Goal: Communication & Community: Answer question/provide support

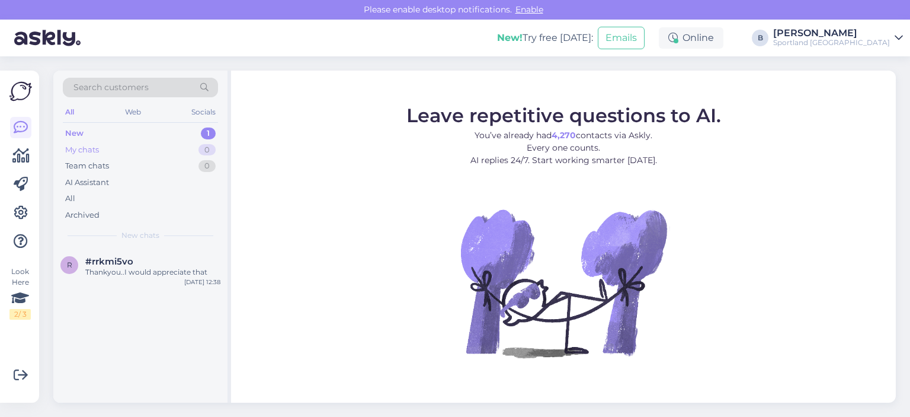
click at [89, 144] on div "My chats" at bounding box center [82, 150] width 34 height 12
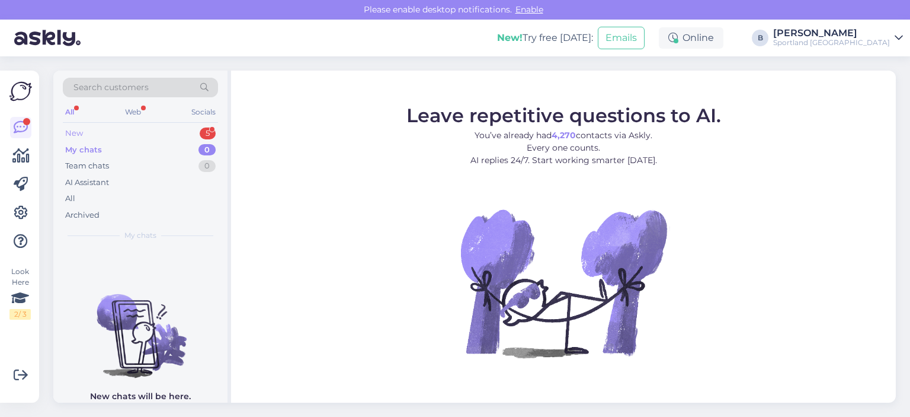
click at [78, 132] on div "New" at bounding box center [74, 133] width 18 height 12
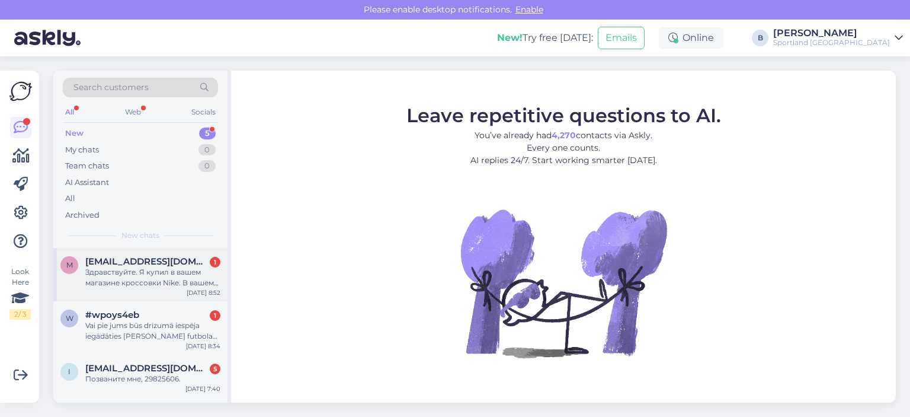
click at [126, 281] on div "Здравствуйте. Я купил в вашем магазине кроссовки Nike. В вашем магазине продают…" at bounding box center [152, 277] width 135 height 21
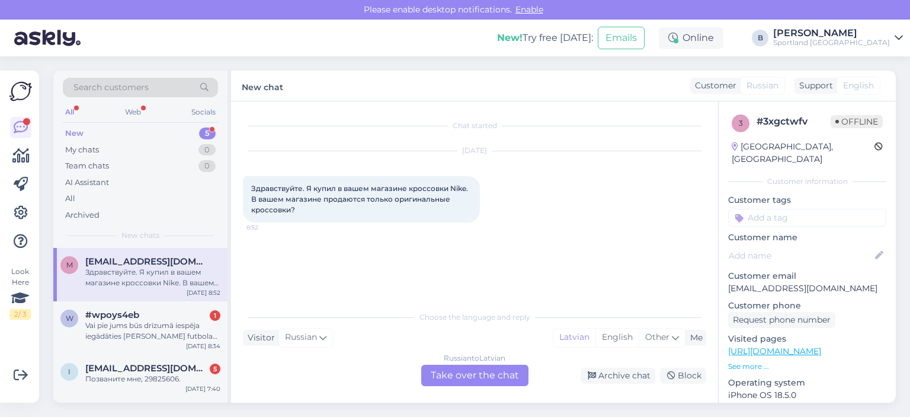
click at [489, 374] on div "Russian to Latvian Take over the chat" at bounding box center [474, 374] width 107 height 21
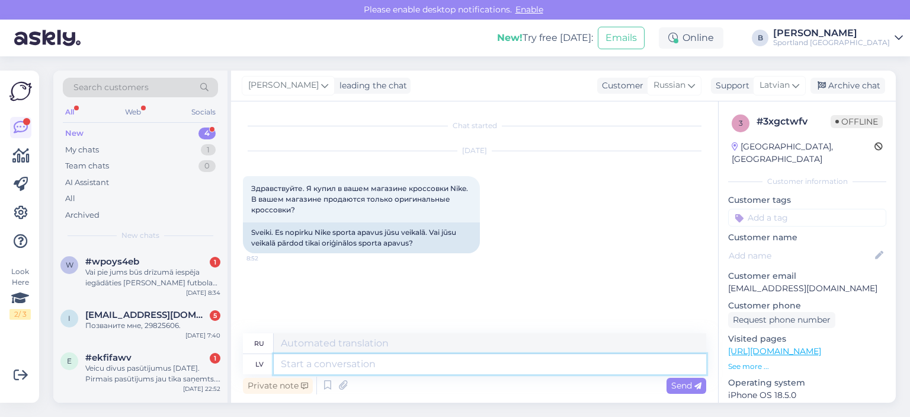
click at [426, 366] on textarea at bounding box center [490, 364] width 432 height 20
type textarea "Labr't, j"
type textarea "Привет,"
type textarea "Labr"
type textarea "Хороший"
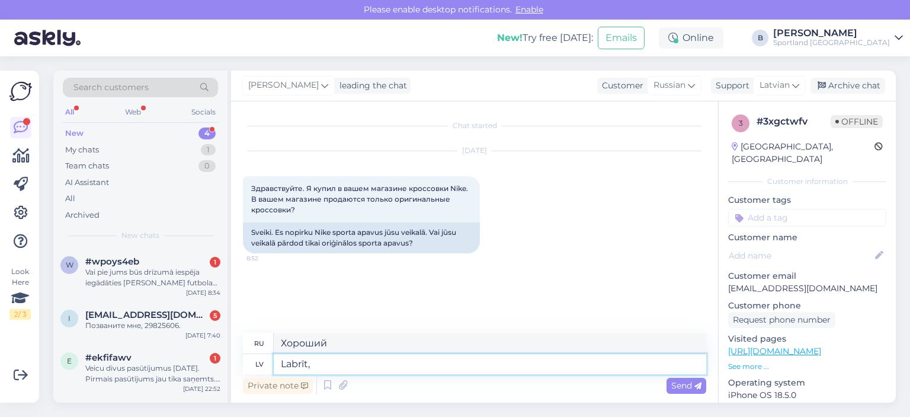
type textarea "Labrīt, j"
type textarea "Доброе утро,"
type textarea "Labrīt, jā"
type textarea "Доброе утро, да."
type textarea "Labrīt, jā. Oriģinālos."
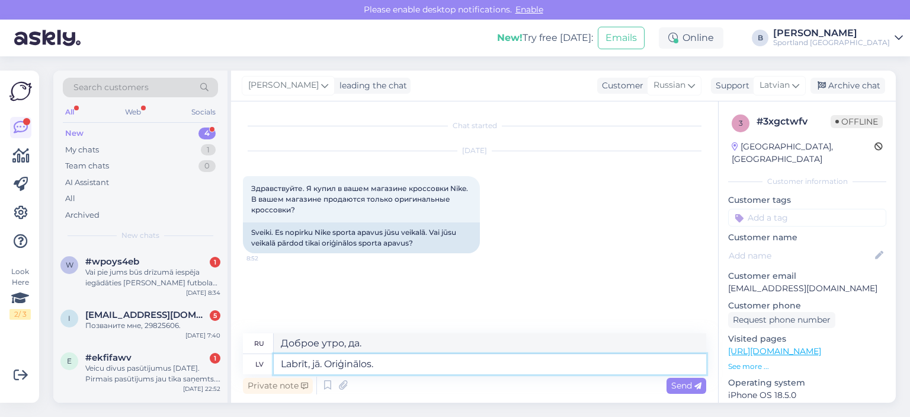
type textarea "Доброе утро. Да. В оригиналах."
type textarea "Labrīt, jā. Oriģinālos."
click at [678, 389] on span "Send" at bounding box center [686, 385] width 30 height 11
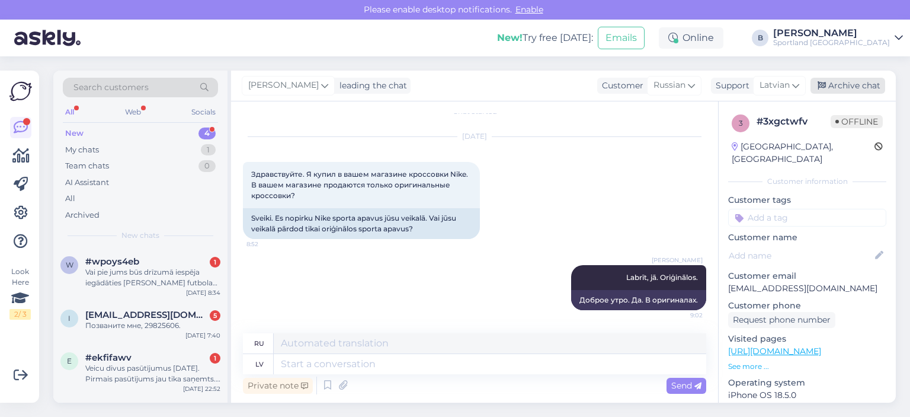
click at [841, 82] on div "Archive chat" at bounding box center [847, 86] width 75 height 16
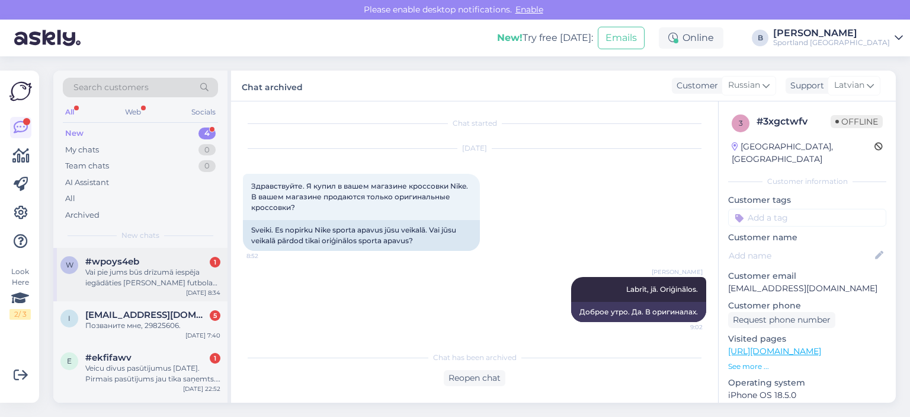
click at [139, 284] on div "Vai pie jums būs drīzumā iespēja iegādāties [PERSON_NAME] futbola bučus? Un vai…" at bounding box center [152, 277] width 135 height 21
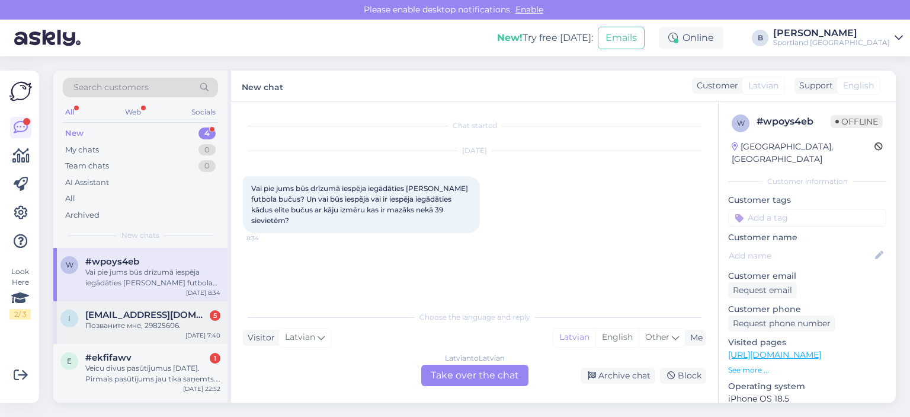
click at [155, 342] on div "i [EMAIL_ADDRESS][DOMAIN_NAME] 5 Позваните мне, 29825606. [DATE] 7:40" at bounding box center [140, 322] width 174 height 43
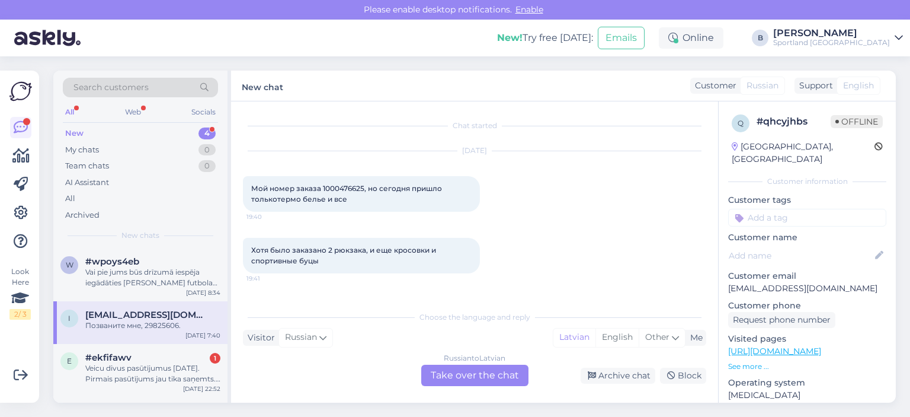
click at [476, 376] on div "Russian to Latvian Take over the chat" at bounding box center [474, 374] width 107 height 21
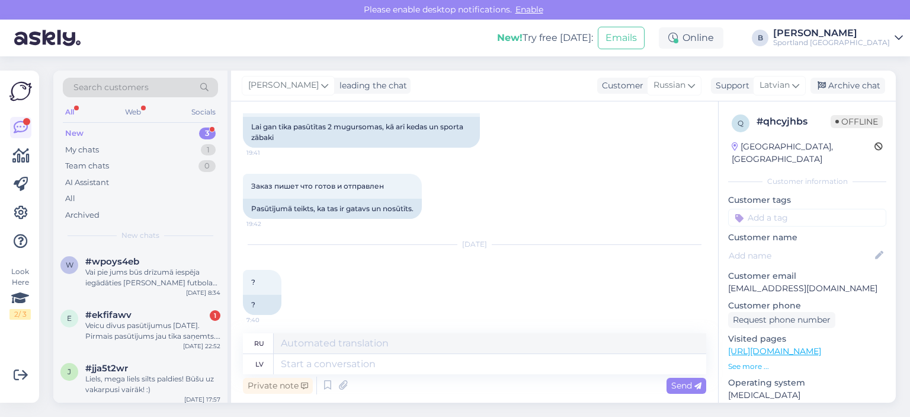
scroll to position [237, 0]
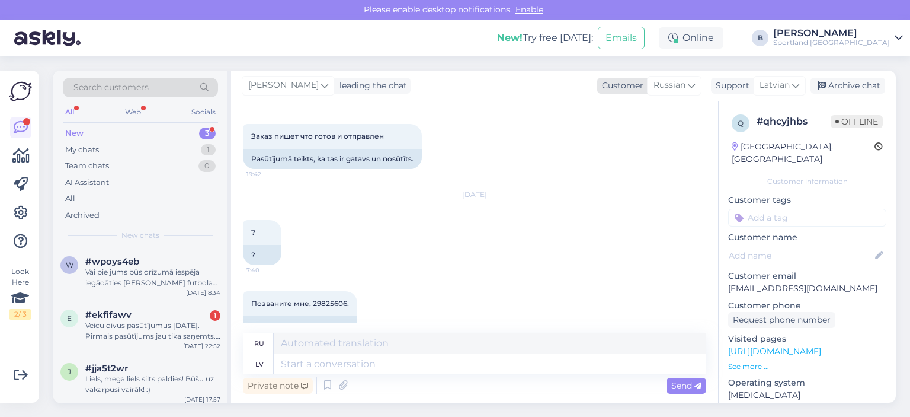
click at [679, 90] on span "Russian" at bounding box center [669, 85] width 32 height 13
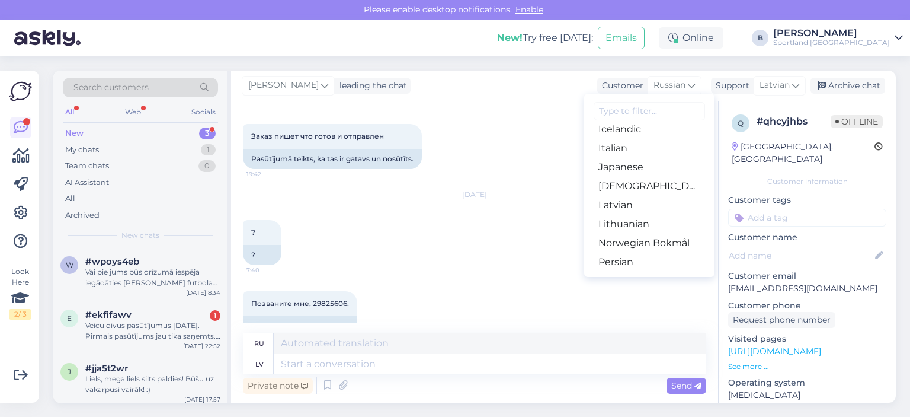
scroll to position [296, 0]
click at [614, 175] on link "Latvian" at bounding box center [649, 183] width 130 height 19
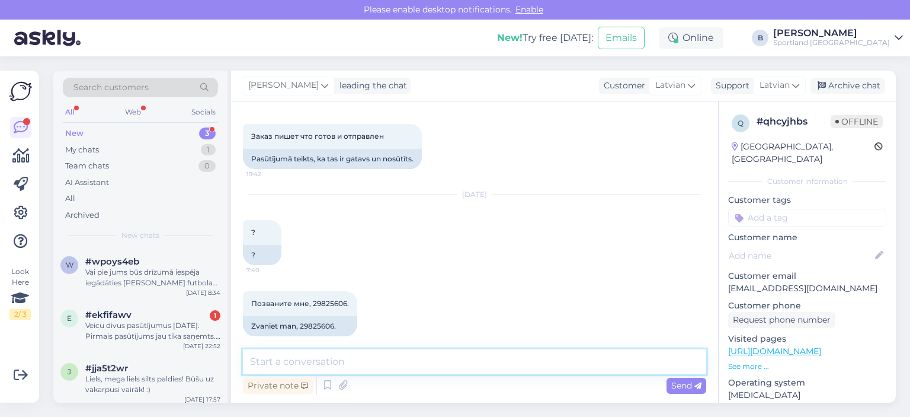
click at [392, 369] on textarea at bounding box center [474, 361] width 463 height 25
type textarea "Sveiki, pārbaudīsim."
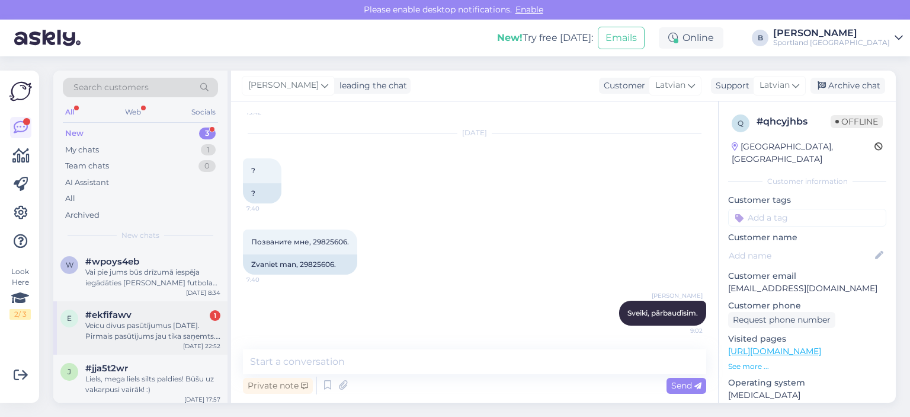
click at [175, 338] on div "Veicu divus pasūtījumus [DATE]. Pirmais pasūtījums jau tika saņemts. Bet otrais…" at bounding box center [152, 330] width 135 height 21
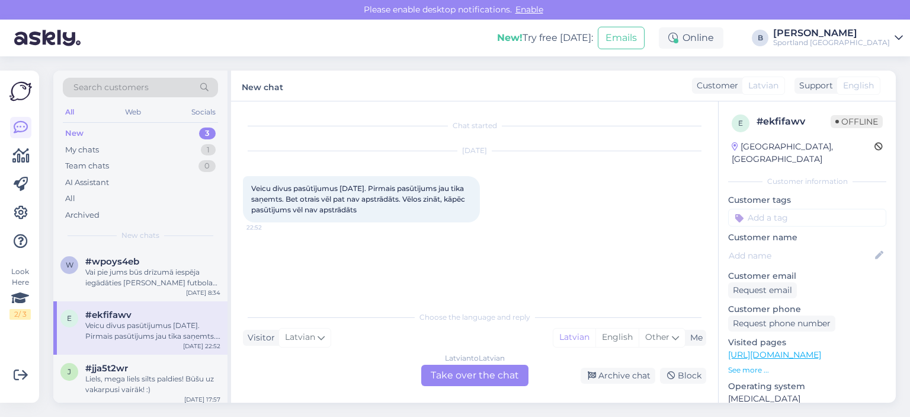
click at [469, 376] on div "Latvian to Latvian Take over the chat" at bounding box center [474, 374] width 107 height 21
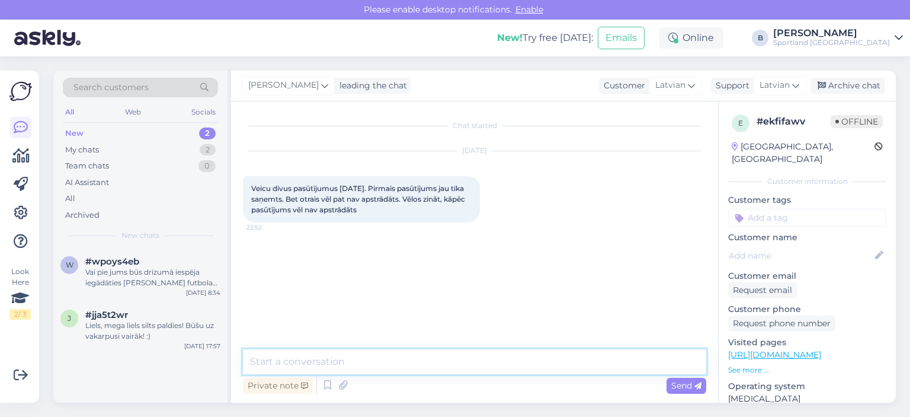
click at [463, 370] on textarea at bounding box center [474, 361] width 463 height 25
type textarea "Sveiki, kāds ir pasūtījuma numurs?"
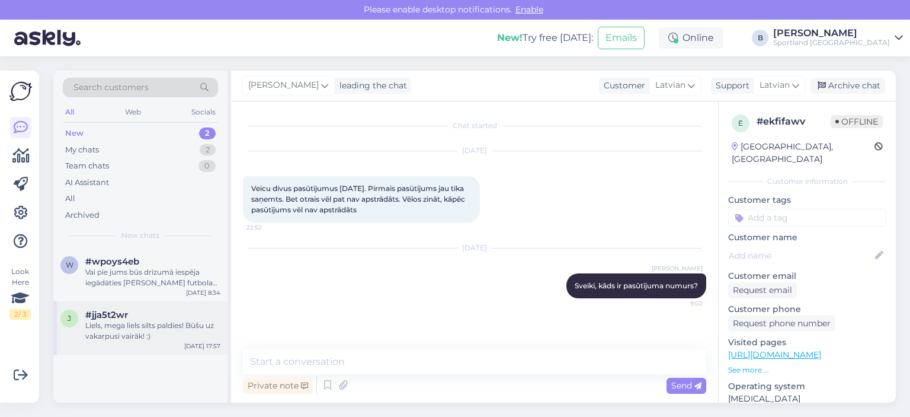
click at [160, 320] on div "Liels, mega liels silts paldies! Būšu uz vakarpusi vairāk! :)" at bounding box center [152, 330] width 135 height 21
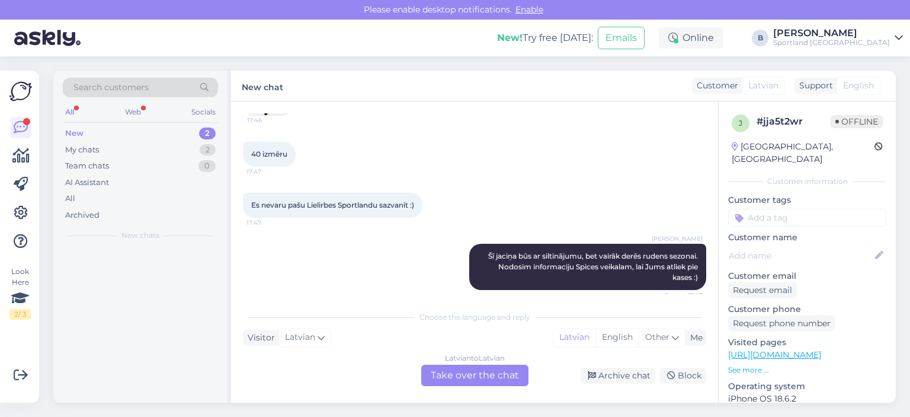
scroll to position [165, 0]
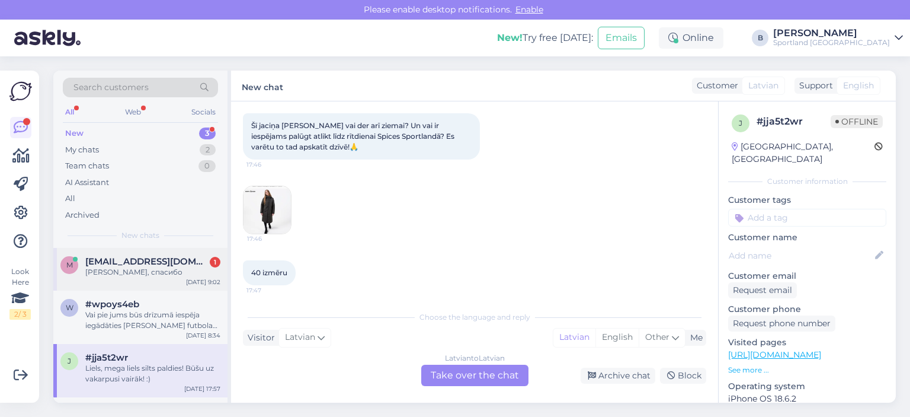
click at [162, 273] on div "[PERSON_NAME], спасибо" at bounding box center [152, 272] width 135 height 11
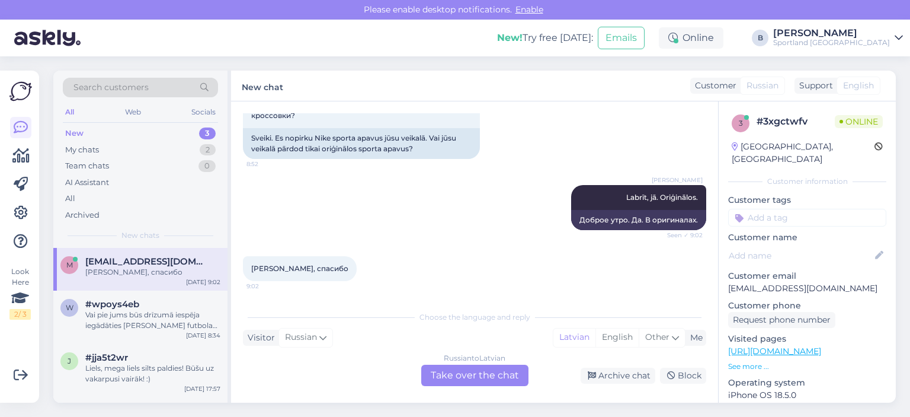
scroll to position [94, 0]
click at [465, 375] on div "Russian to Latvian Take over the chat" at bounding box center [474, 374] width 107 height 21
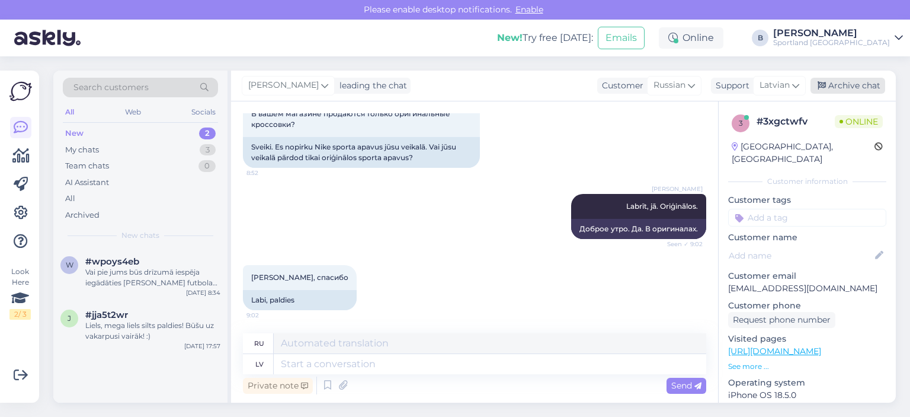
click at [856, 85] on div "Archive chat" at bounding box center [847, 86] width 75 height 16
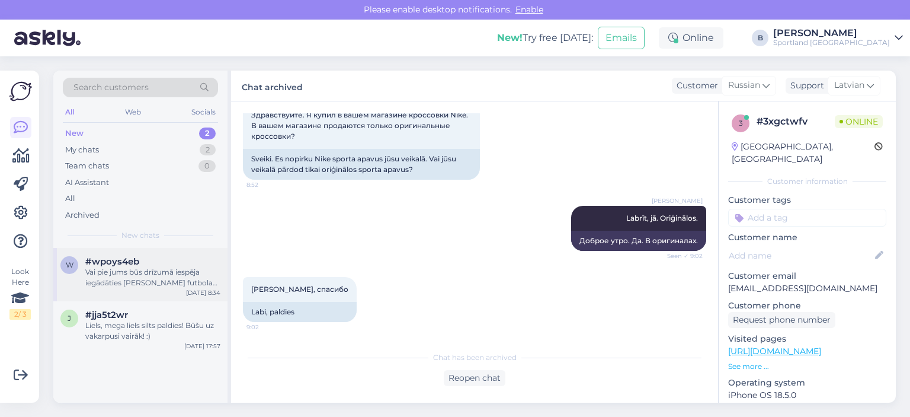
click at [127, 267] on div "Vai pie jums būs drīzumā iespēja iegādāties [PERSON_NAME] futbola bučus? Un vai…" at bounding box center [152, 277] width 135 height 21
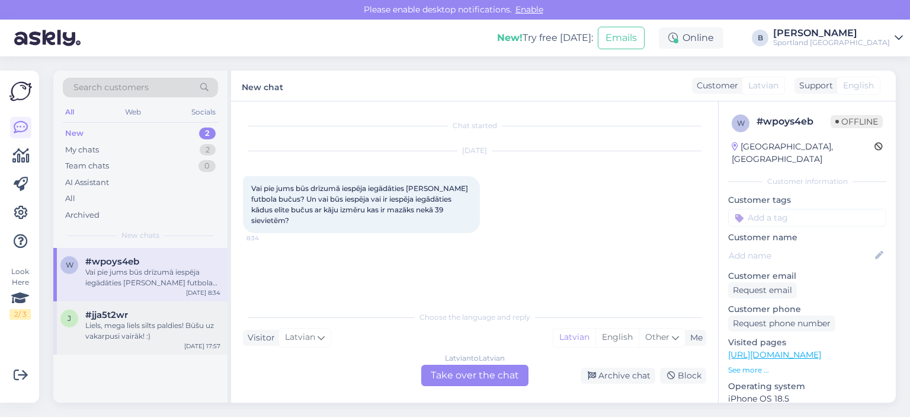
click at [137, 318] on div "#jja5t2wr" at bounding box center [152, 314] width 135 height 11
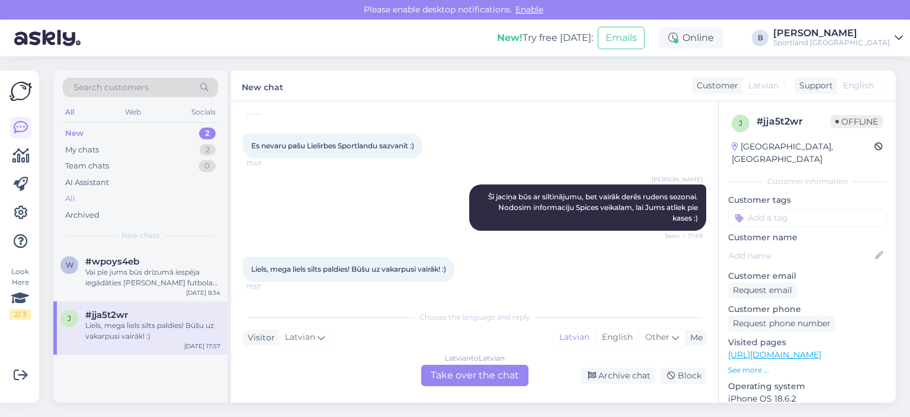
click at [82, 196] on div "All" at bounding box center [140, 198] width 155 height 17
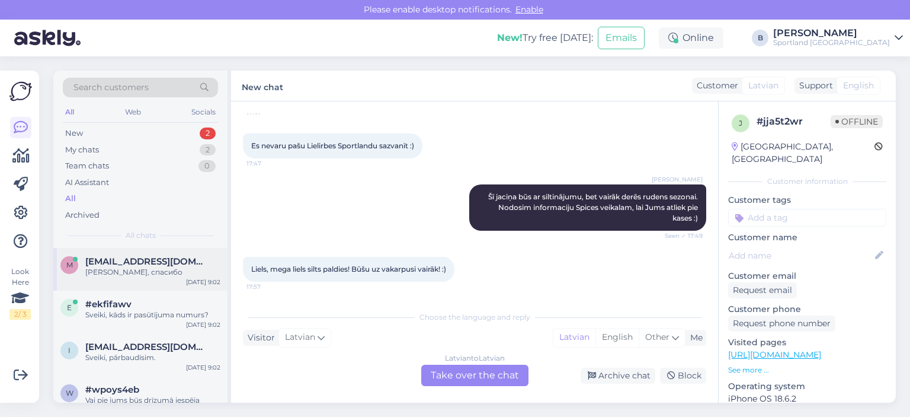
click at [146, 271] on div "[PERSON_NAME], спасибо" at bounding box center [152, 272] width 135 height 11
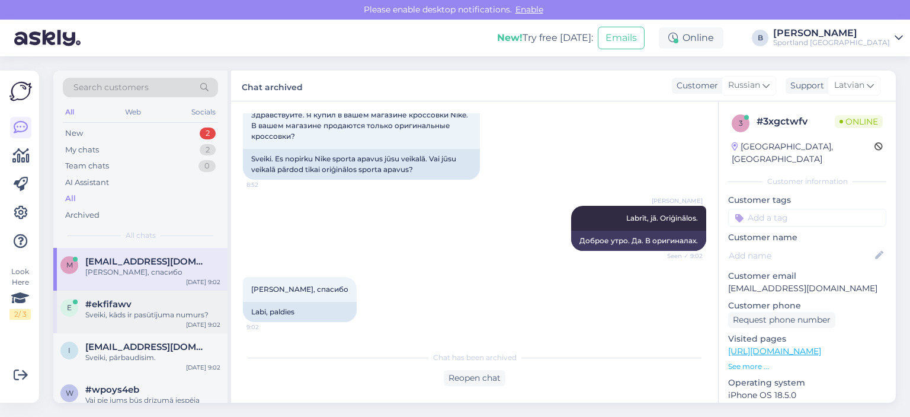
click at [142, 307] on div "#ekfifawv" at bounding box center [152, 304] width 135 height 11
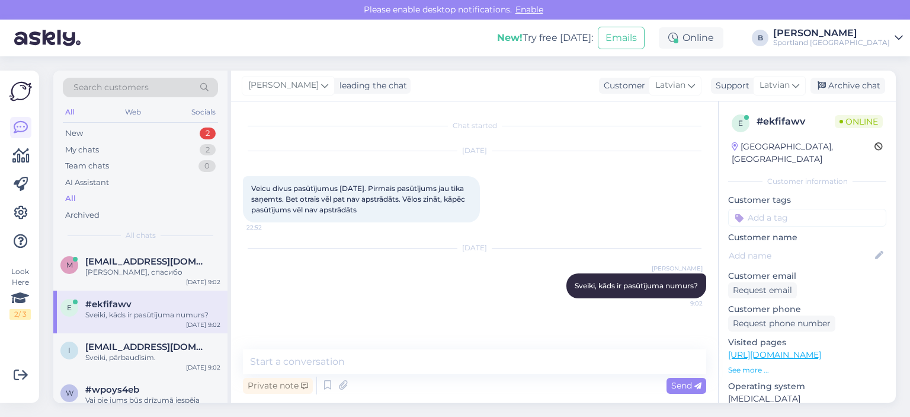
scroll to position [0, 0]
click at [150, 363] on div "i [EMAIL_ADDRESS][DOMAIN_NAME] Sveiki, pārbaudīsim. [DATE] 9:02" at bounding box center [140, 354] width 174 height 43
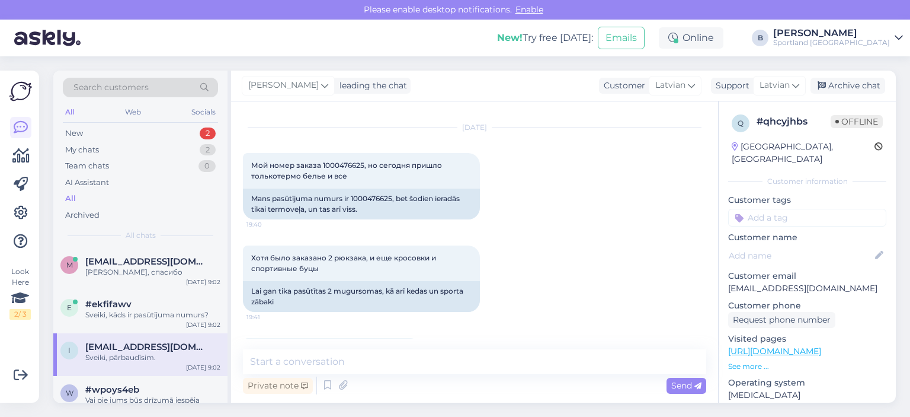
scroll to position [2, 0]
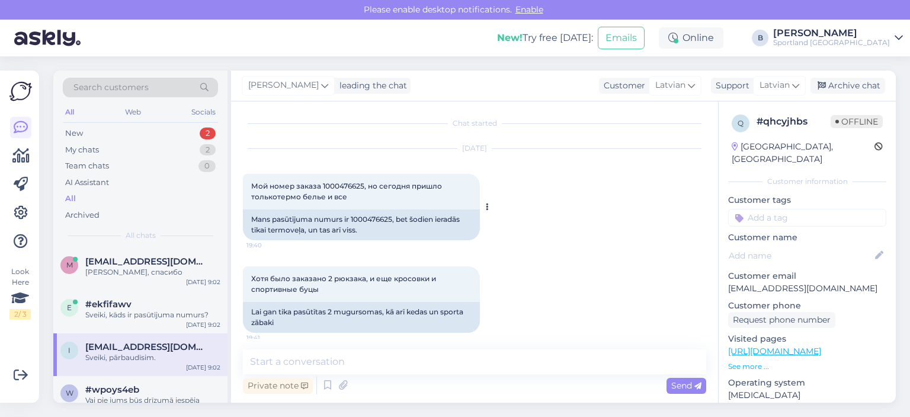
click at [374, 215] on div "Mans pasūtījuma numurs ir 1000476625, bet šodien ieradās tikai termoveļa, un ta…" at bounding box center [361, 224] width 237 height 31
copy div "1000476625"
click at [134, 313] on div "#1000475336" at bounding box center [152, 314] width 135 height 11
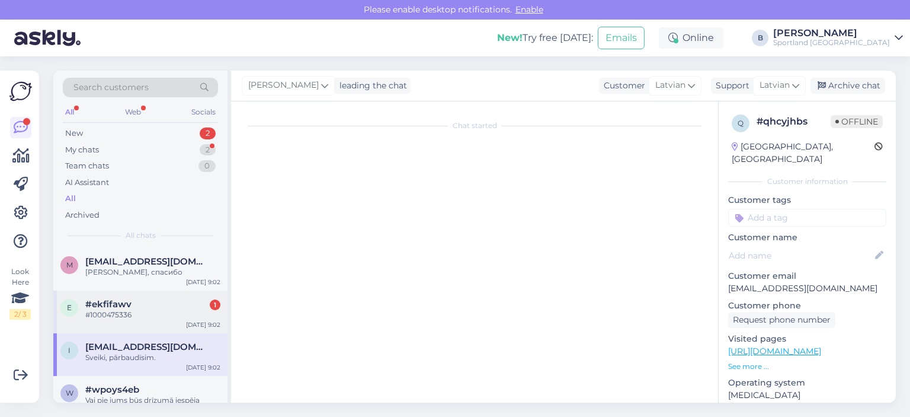
scroll to position [24, 0]
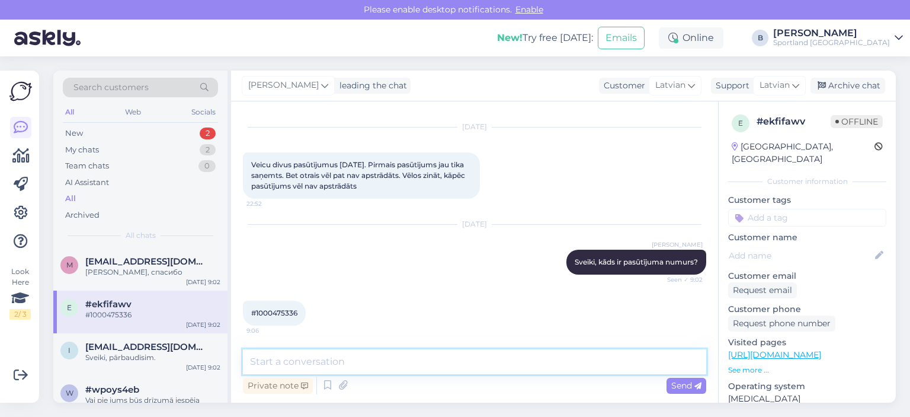
click at [428, 354] on textarea at bounding box center [474, 361] width 463 height 25
type textarea "Pārbaudīsim pasūtījuma statusu."
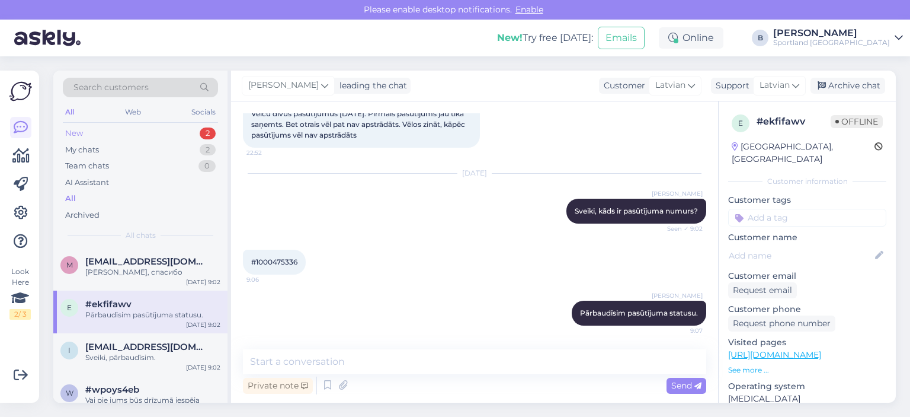
click at [95, 132] on div "New 2" at bounding box center [140, 133] width 155 height 17
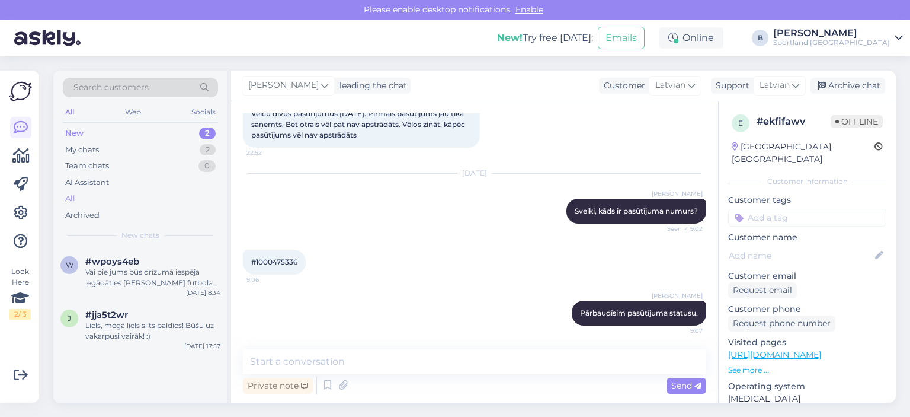
click at [89, 198] on div "All" at bounding box center [140, 198] width 155 height 17
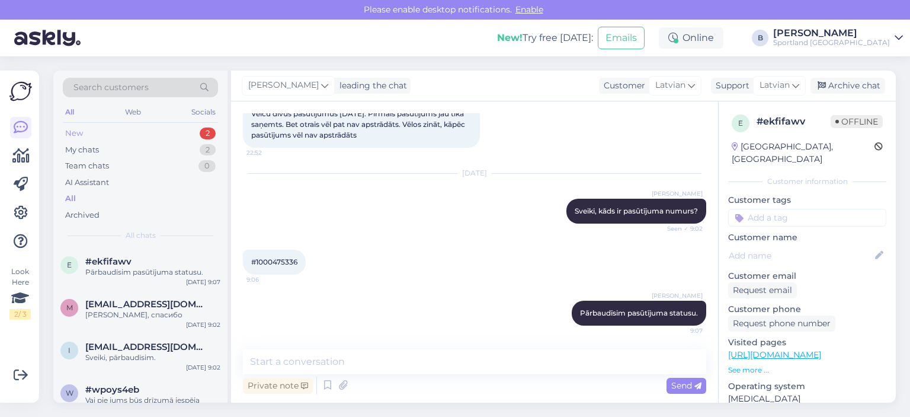
click at [117, 135] on div "New 2" at bounding box center [140, 133] width 155 height 17
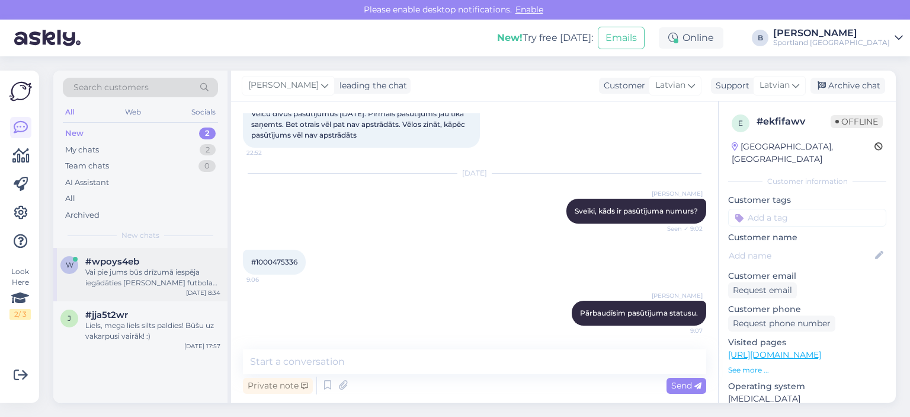
click at [123, 277] on div "Vai pie jums būs drīzumā iespēja iegādāties [PERSON_NAME] futbola bučus? Un vai…" at bounding box center [152, 277] width 135 height 21
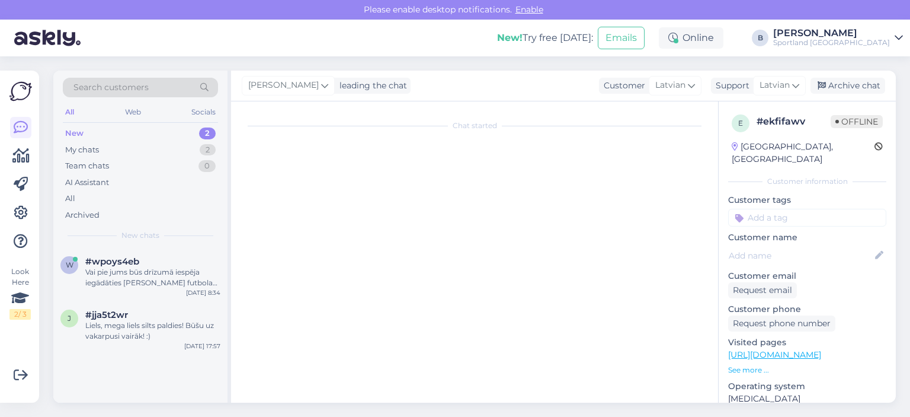
scroll to position [0, 0]
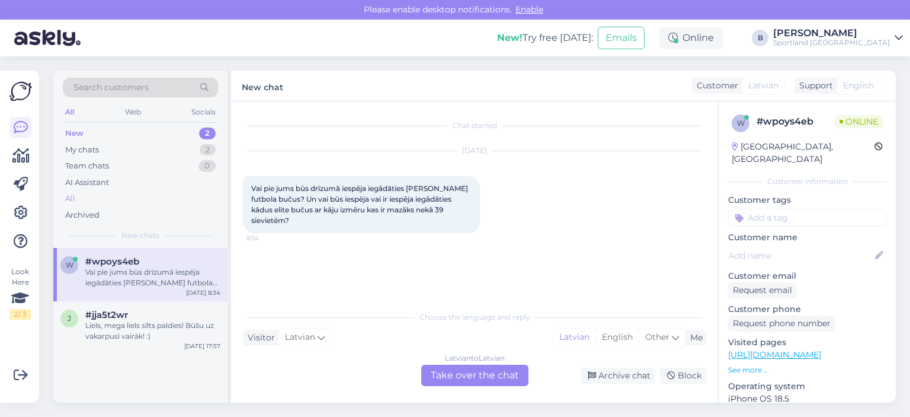
click at [83, 193] on div "All" at bounding box center [140, 198] width 155 height 17
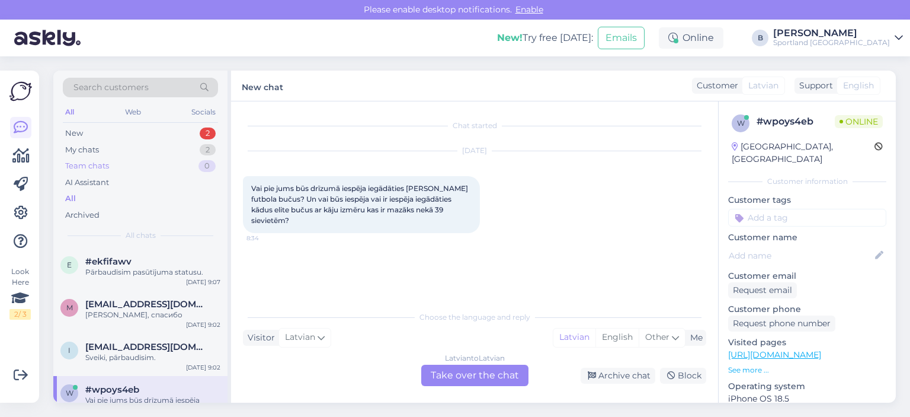
click at [86, 166] on div "Team chats" at bounding box center [87, 166] width 44 height 12
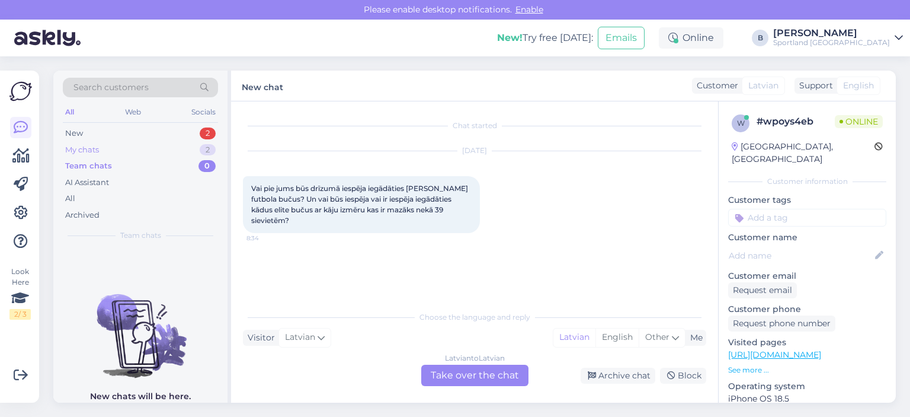
click at [94, 142] on div "My chats 2" at bounding box center [140, 150] width 155 height 17
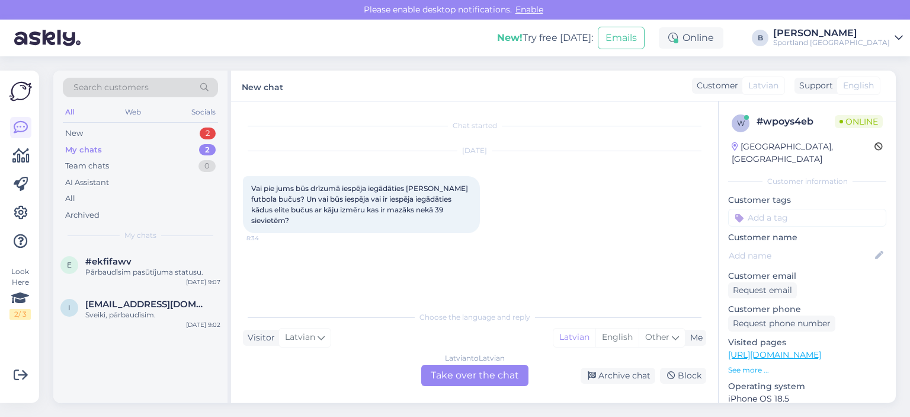
click at [97, 151] on div "My chats" at bounding box center [83, 150] width 37 height 12
click at [148, 265] on div "#ekfifawv" at bounding box center [152, 261] width 135 height 11
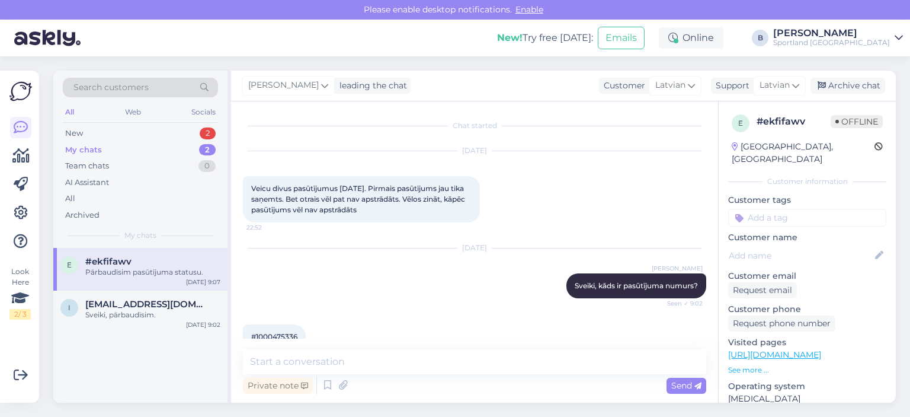
scroll to position [75, 0]
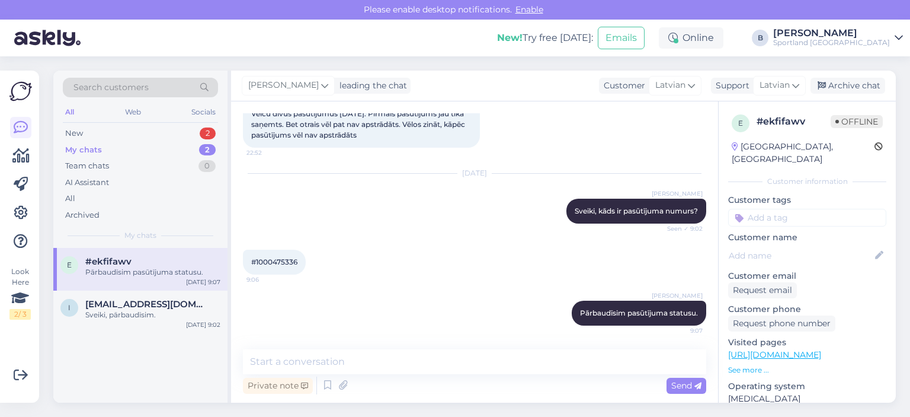
click at [271, 259] on span "#1000475336" at bounding box center [274, 261] width 46 height 9
copy div "1000475336 9:06"
click at [370, 364] on textarea at bounding box center [474, 361] width 463 height 25
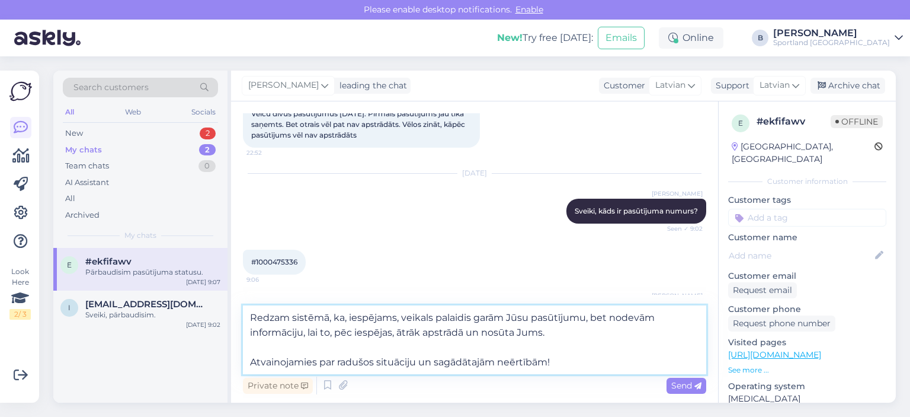
type textarea "Redzam sistēmā, ka, iespējams, veikals palaidis garām Jūsu pasūtījumu, bet node…"
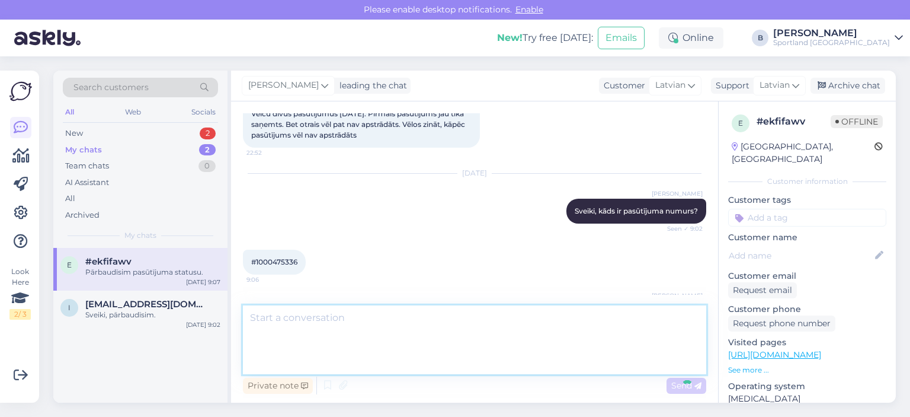
scroll to position [179, 0]
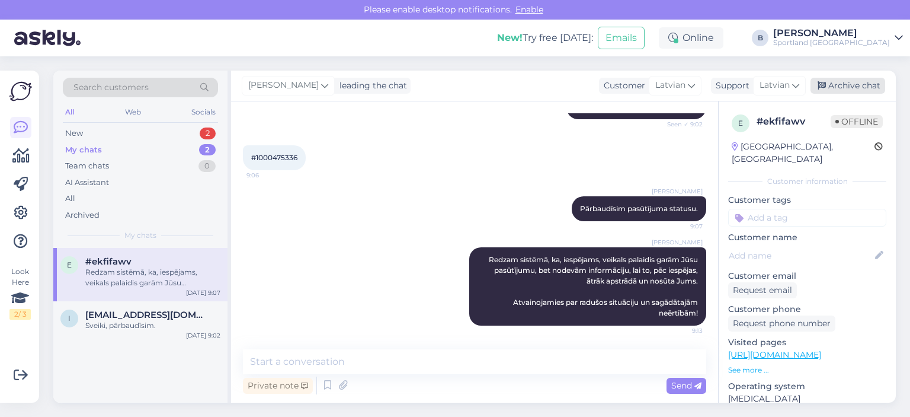
click at [865, 93] on div "Archive chat" at bounding box center [847, 86] width 75 height 16
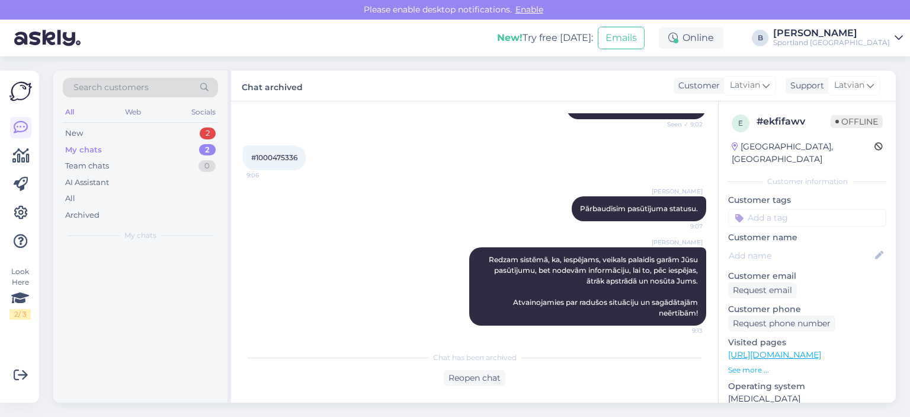
scroll to position [182, 0]
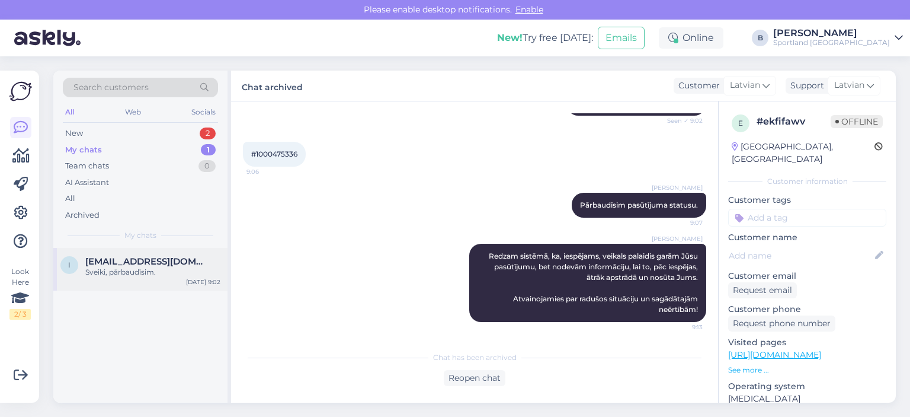
click at [139, 278] on div "i [EMAIL_ADDRESS][DOMAIN_NAME] Sveiki, pārbaudīsim. [DATE] 9:02" at bounding box center [140, 269] width 174 height 43
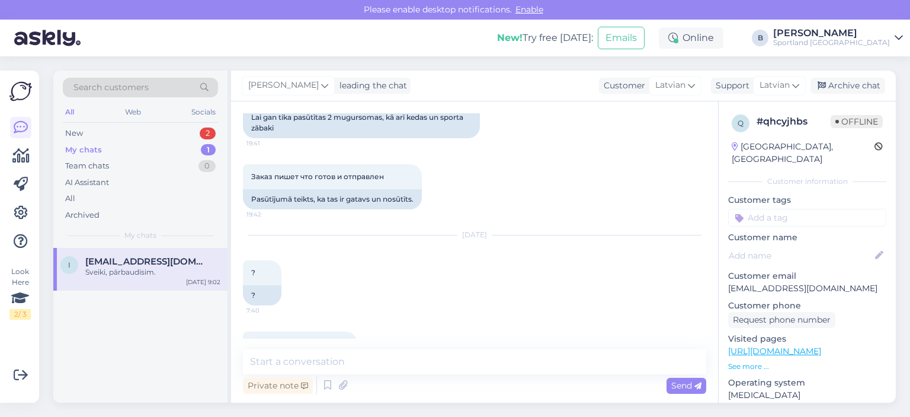
scroll to position [62, 0]
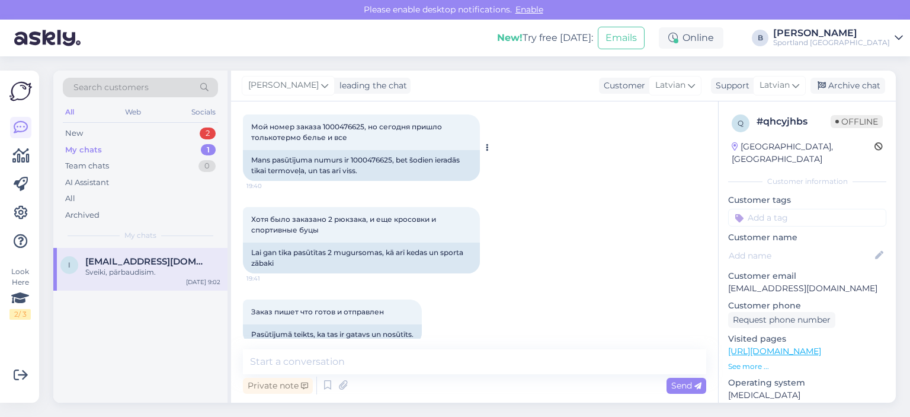
click at [372, 150] on div "Mans pasūtījuma numurs ir 1000476625, bet šodien ieradās tikai termoveļa, un ta…" at bounding box center [361, 165] width 237 height 31
click at [376, 158] on div "Mans pasūtījuma numurs ir 1000476625, bet šodien ieradās tikai termoveļa, un ta…" at bounding box center [361, 165] width 237 height 31
drag, startPoint x: 376, startPoint y: 158, endPoint x: 603, endPoint y: 286, distance: 260.7
click at [603, 286] on div "Хотя было заказано 2 рюкзака, и еще кросовки и спортивные буцы 19:41 Lai gan ti…" at bounding box center [474, 240] width 463 height 92
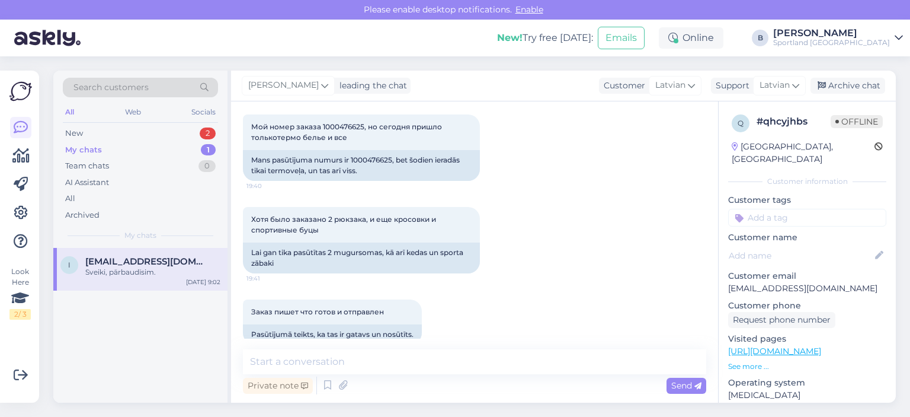
scroll to position [299, 0]
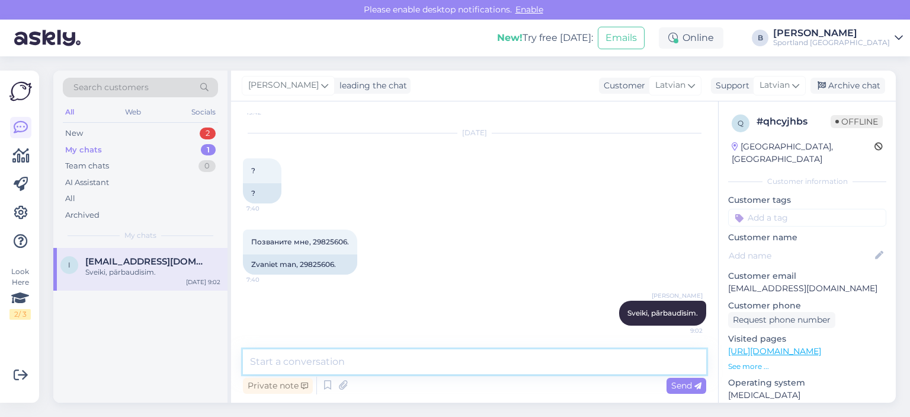
click at [381, 367] on textarea at bounding box center [474, 361] width 463 height 25
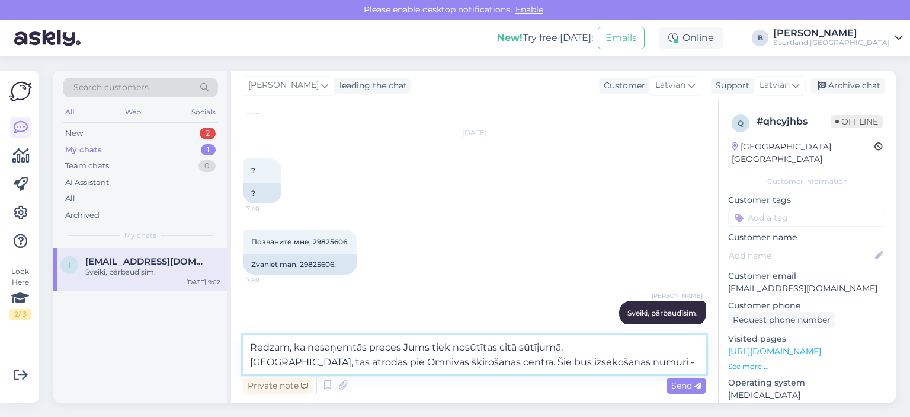
paste textarea "CC833629175EE"
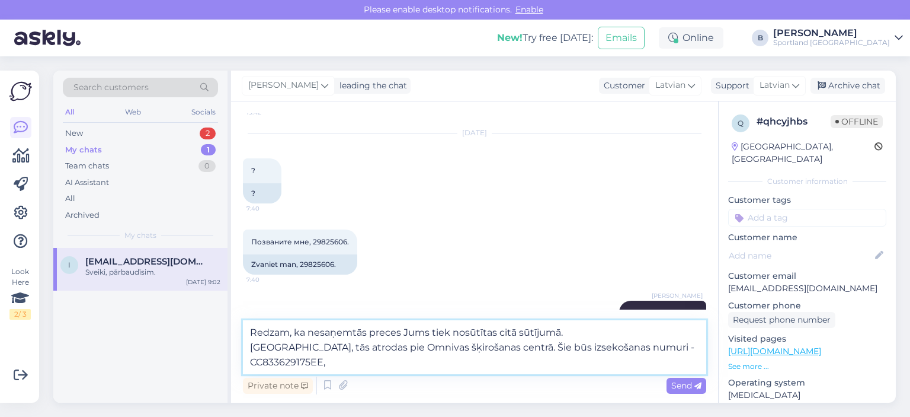
paste textarea "CC833730401EE"
paste textarea "CC834013005EE"
type textarea "Redzam, ka nesaņemtās preces Jums tiek nosūtītas citā sūtījumā. [GEOGRAPHIC_DAT…"
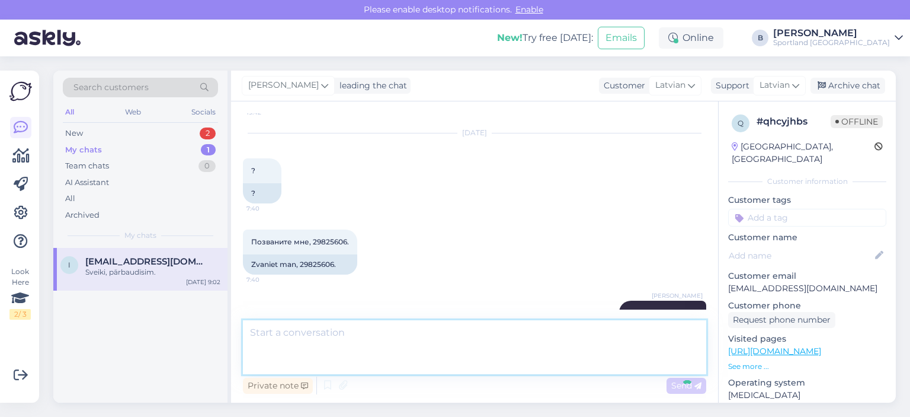
scroll to position [392, 0]
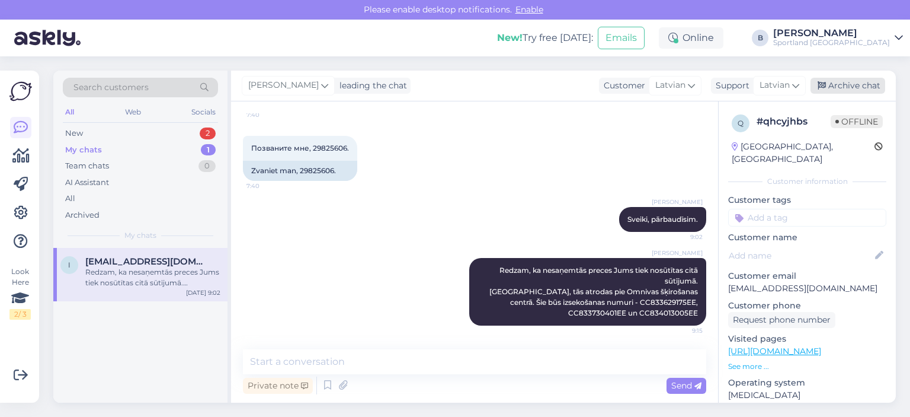
click at [859, 85] on div "Archive chat" at bounding box center [847, 86] width 75 height 16
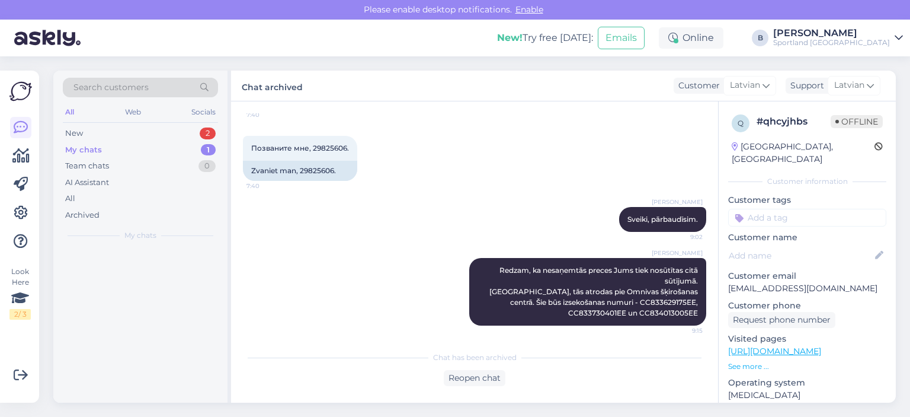
scroll to position [396, 0]
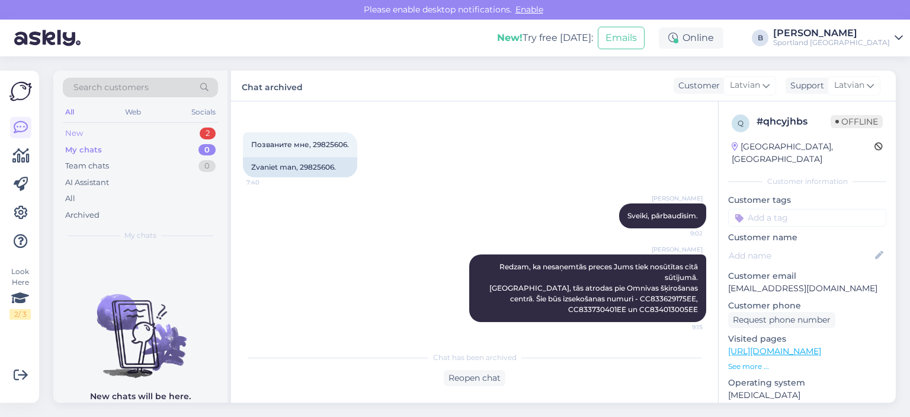
click at [78, 127] on div "New" at bounding box center [74, 133] width 18 height 12
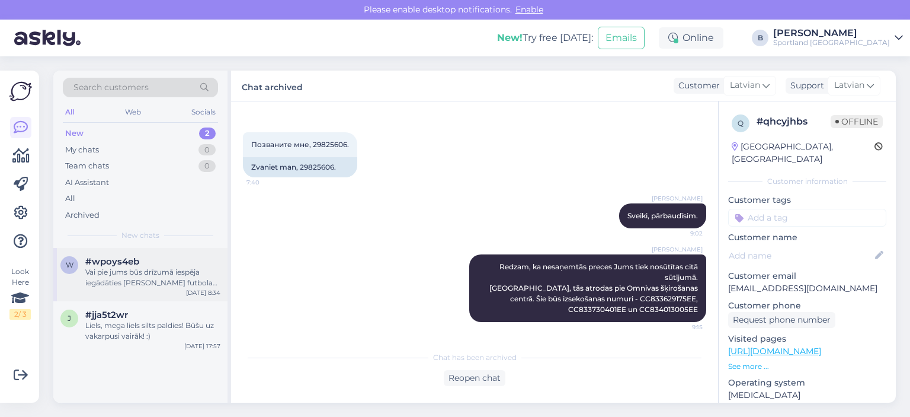
click at [132, 263] on span "#wpoys4eb" at bounding box center [112, 261] width 54 height 11
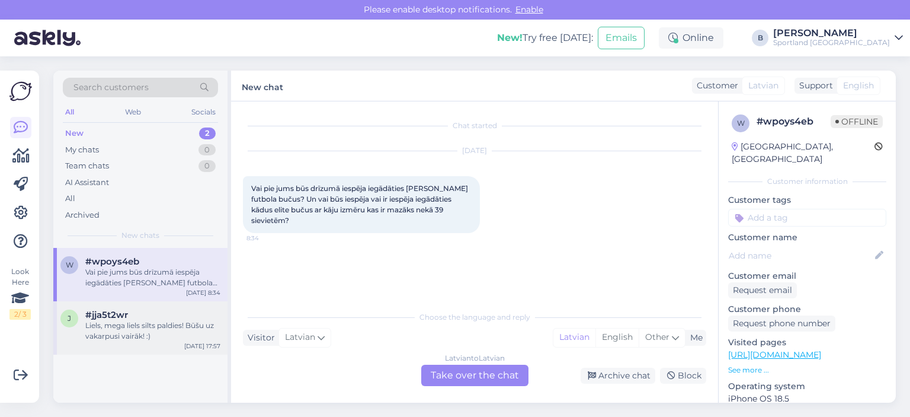
click at [171, 326] on div "Liels, mega liels silts paldies! Būšu uz vakarpusi vairāk! :)" at bounding box center [152, 330] width 135 height 21
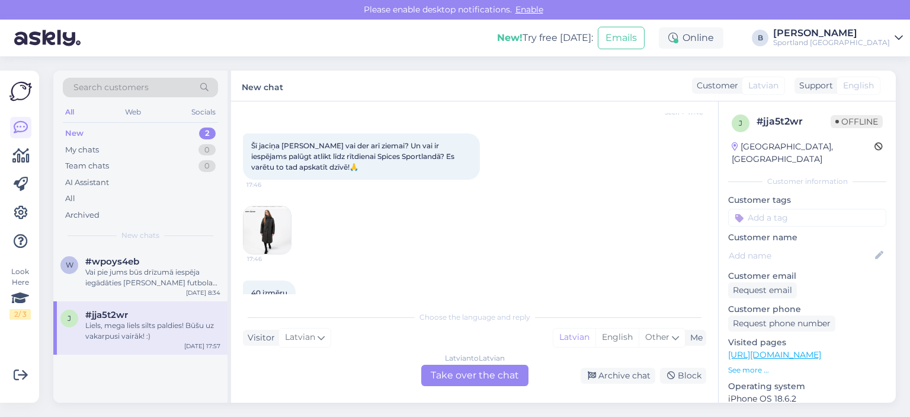
scroll to position [165, 0]
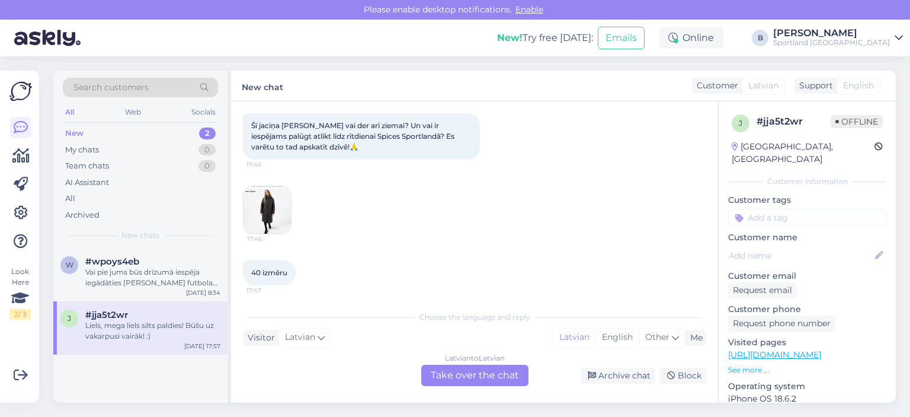
click at [262, 203] on img at bounding box center [267, 209] width 47 height 47
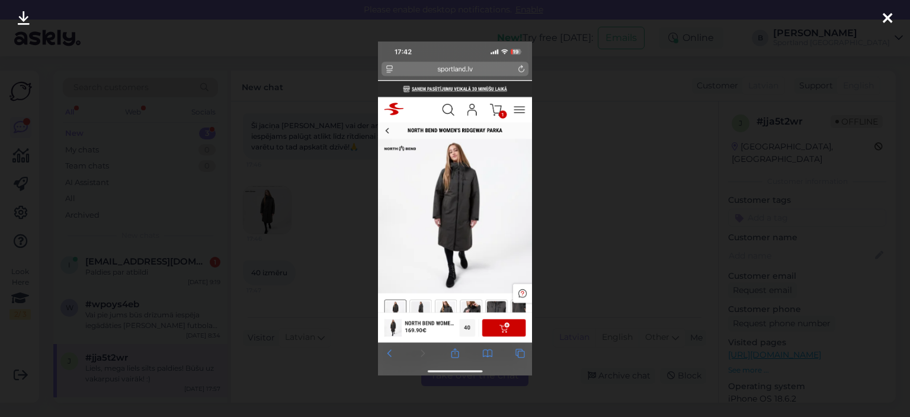
click at [600, 141] on div at bounding box center [455, 208] width 910 height 417
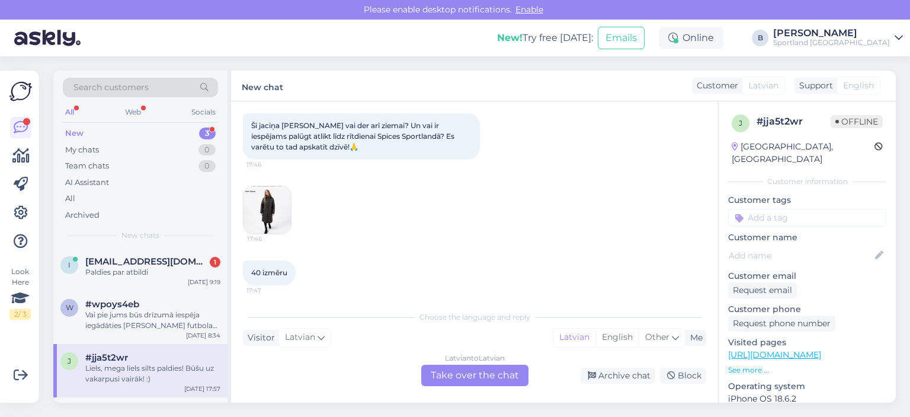
scroll to position [342, 0]
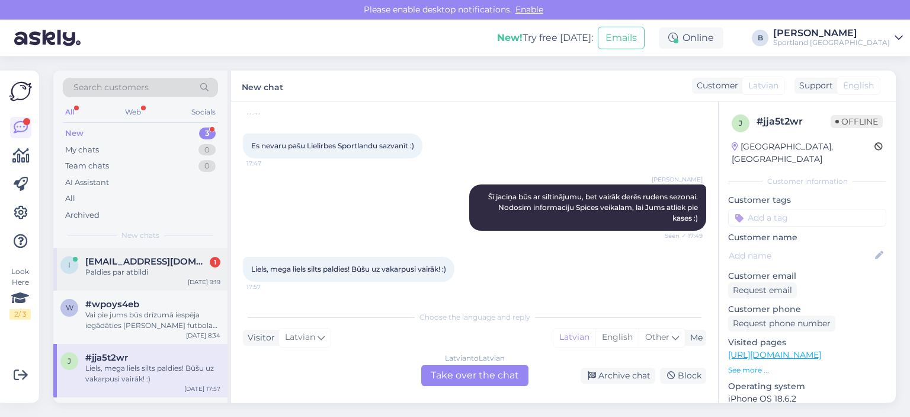
click at [151, 265] on span "[EMAIL_ADDRESS][DOMAIN_NAME]" at bounding box center [146, 261] width 123 height 11
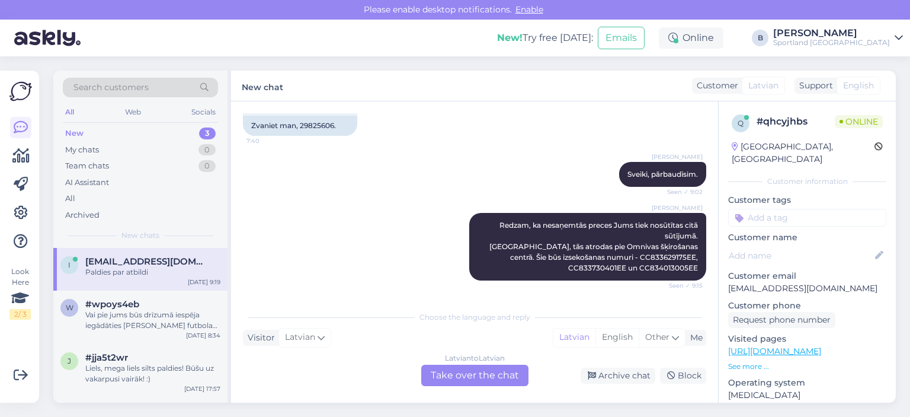
scroll to position [487, 0]
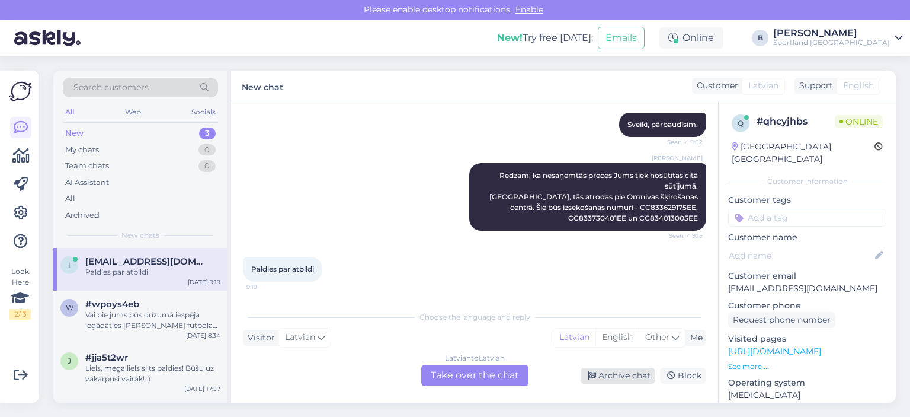
click at [629, 374] on div "Archive chat" at bounding box center [618, 375] width 75 height 16
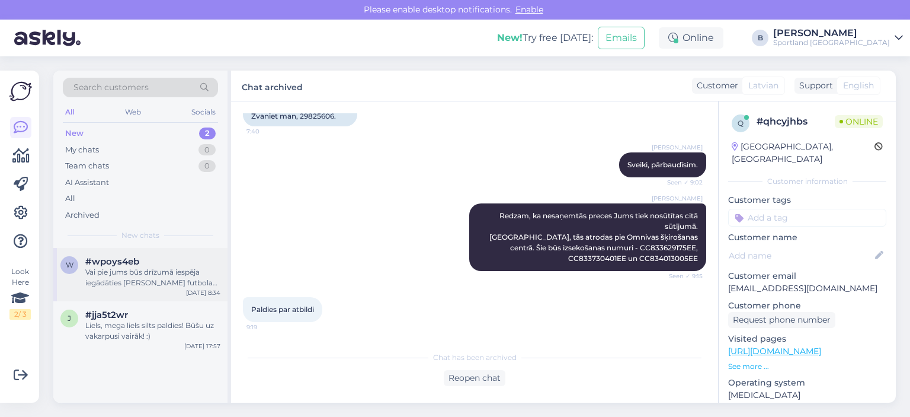
click at [131, 274] on div "Vai pie jums būs drīzumā iespēja iegādāties [PERSON_NAME] futbola bučus? Un vai…" at bounding box center [152, 277] width 135 height 21
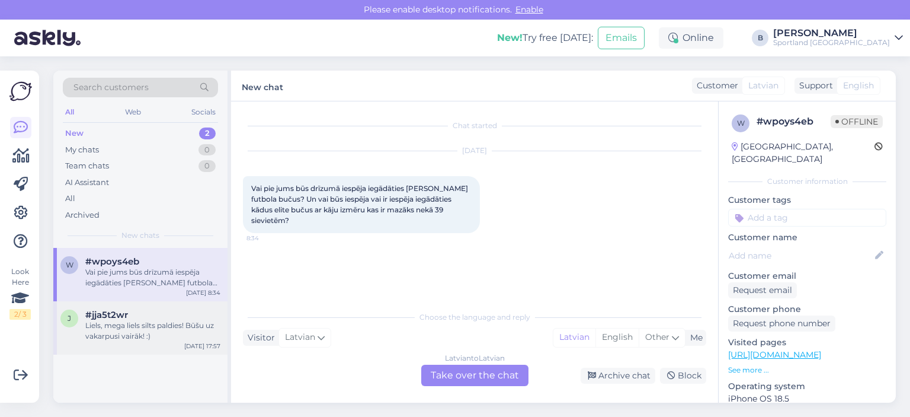
click at [145, 332] on div "Liels, mega liels silts paldies! Būšu uz vakarpusi vairāk! :)" at bounding box center [152, 330] width 135 height 21
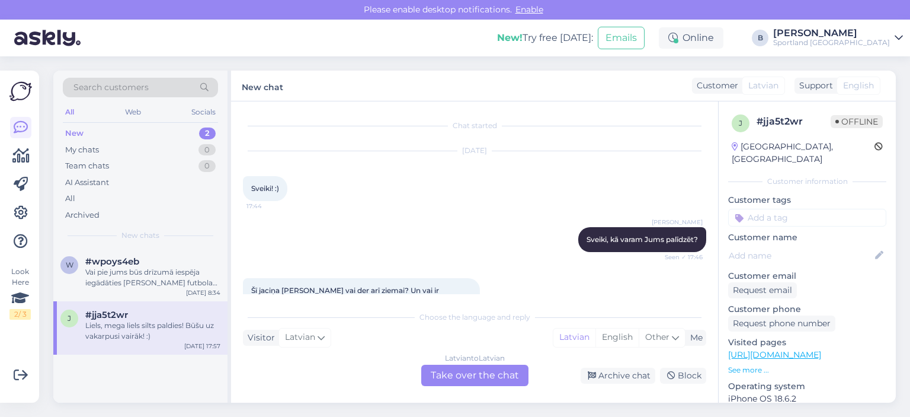
scroll to position [342, 0]
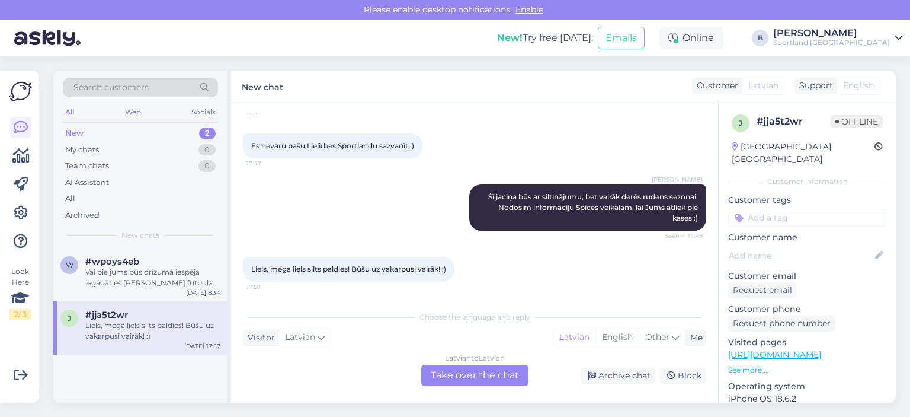
drag, startPoint x: 610, startPoint y: 379, endPoint x: 507, endPoint y: 345, distance: 108.5
click at [611, 379] on div "Archive chat" at bounding box center [618, 375] width 75 height 16
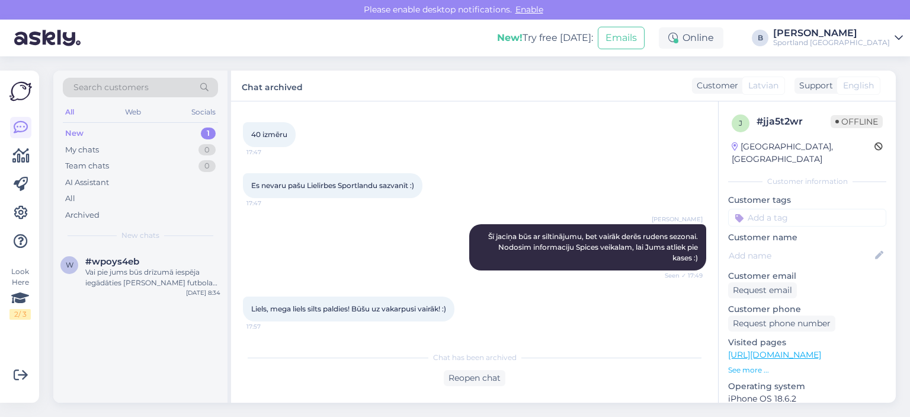
scroll to position [302, 0]
click at [171, 274] on div "Vai pie jums būs drīzumā iespēja iegādāties [PERSON_NAME] futbola bučus? Un vai…" at bounding box center [152, 277] width 135 height 21
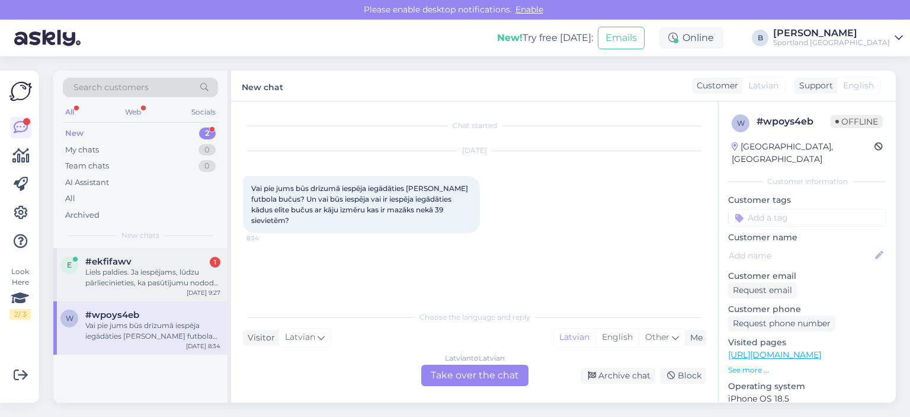
click at [150, 270] on div "Liels paldies. Ja iespējams, lūdzu pārliecinieties, ka pasūtījumu nodod īstajā …" at bounding box center [152, 277] width 135 height 21
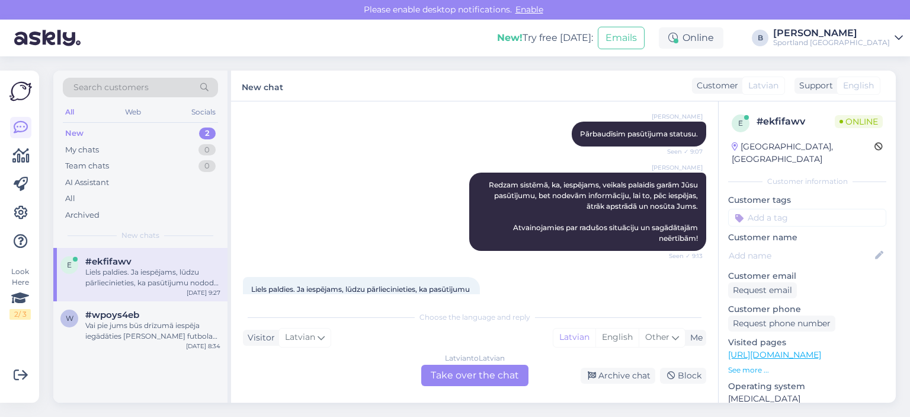
scroll to position [295, 0]
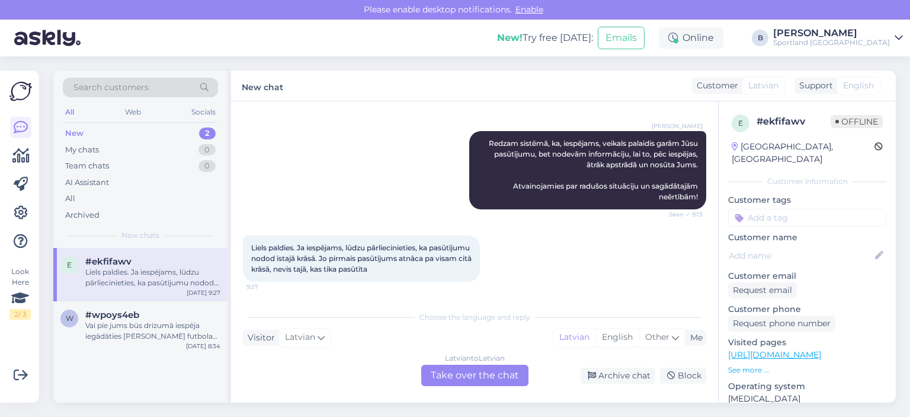
click at [508, 381] on div "Latvian to Latvian Take over the chat" at bounding box center [474, 374] width 107 height 21
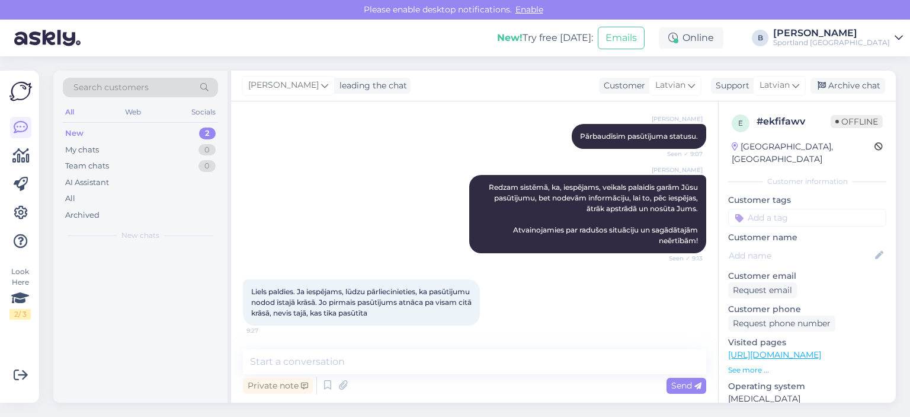
scroll to position [251, 0]
click at [842, 87] on div "Archive chat" at bounding box center [847, 86] width 75 height 16
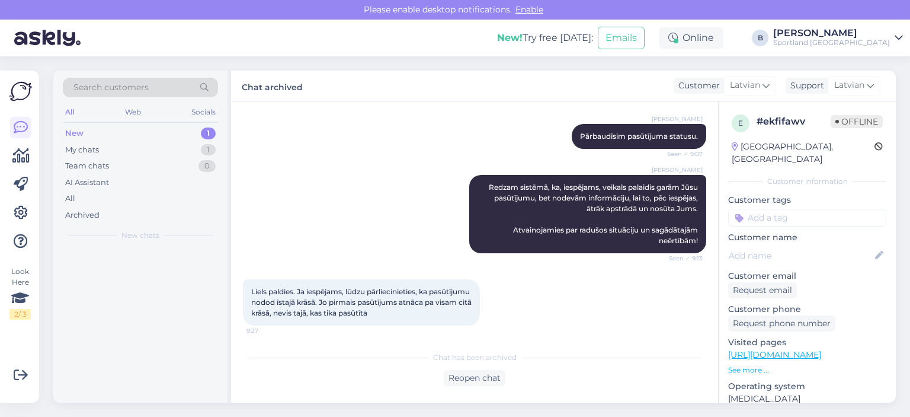
scroll to position [255, 0]
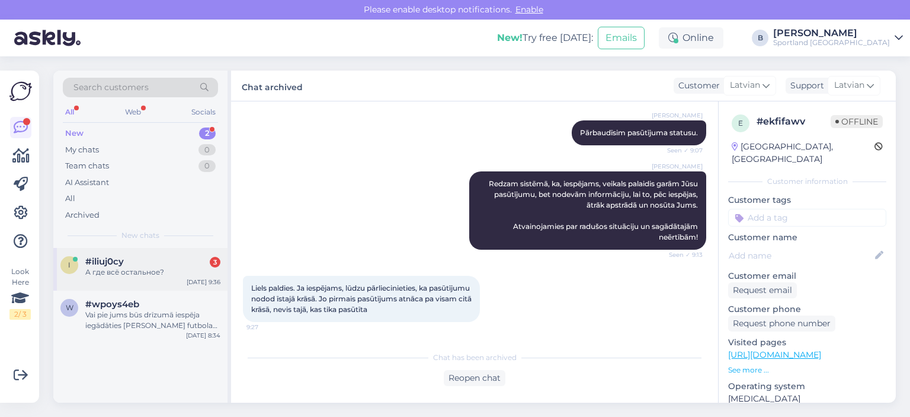
click at [159, 271] on div "А где всё остальное?" at bounding box center [152, 272] width 135 height 11
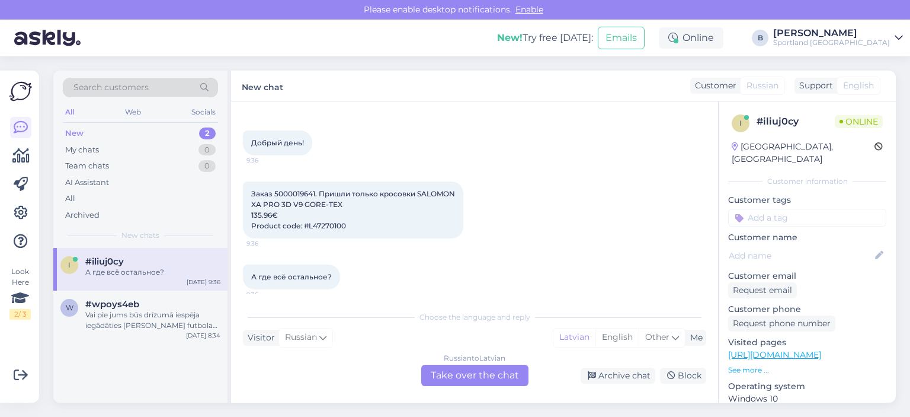
scroll to position [53, 0]
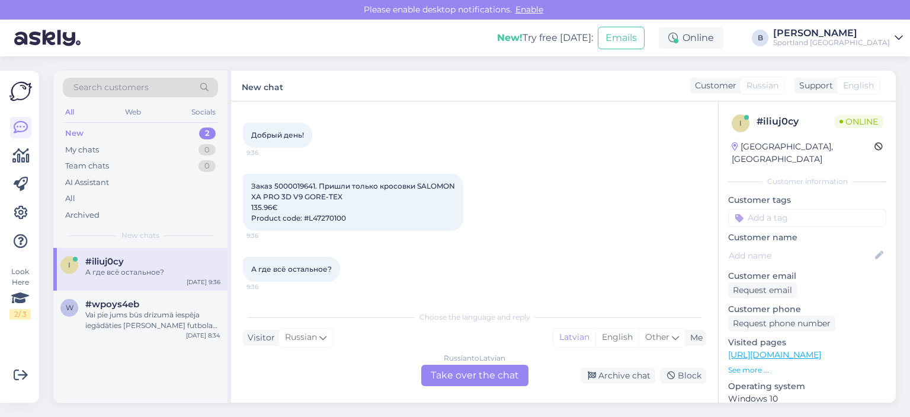
click at [493, 374] on div "Russian to Latvian Take over the chat" at bounding box center [474, 374] width 107 height 21
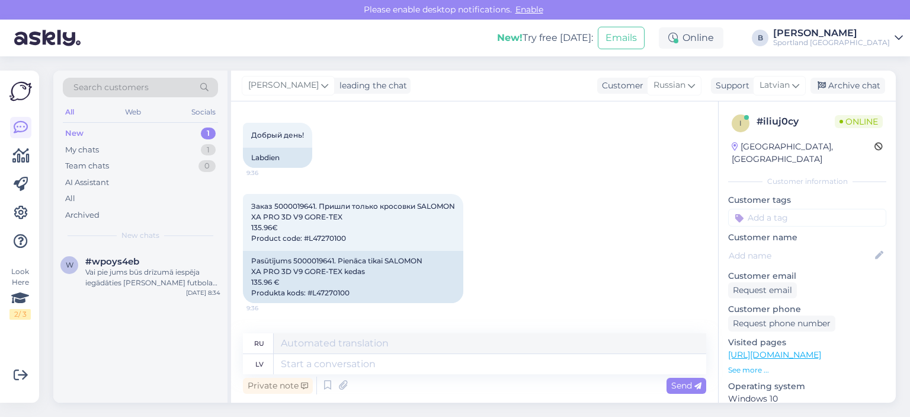
scroll to position [113, 0]
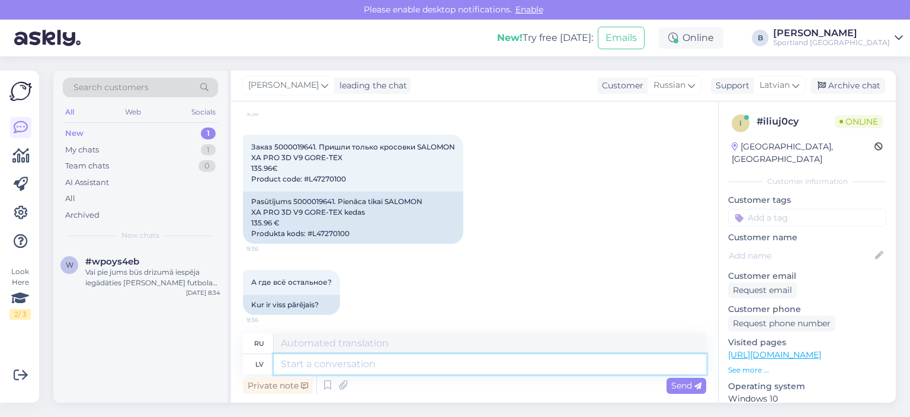
click at [467, 361] on textarea at bounding box center [490, 364] width 432 height 20
type textarea "Sveiki, pā"
type textarea "Привет,"
type textarea "Sveiki, pārbaudīsim"
type textarea "Здравствуйте, давайте проверим."
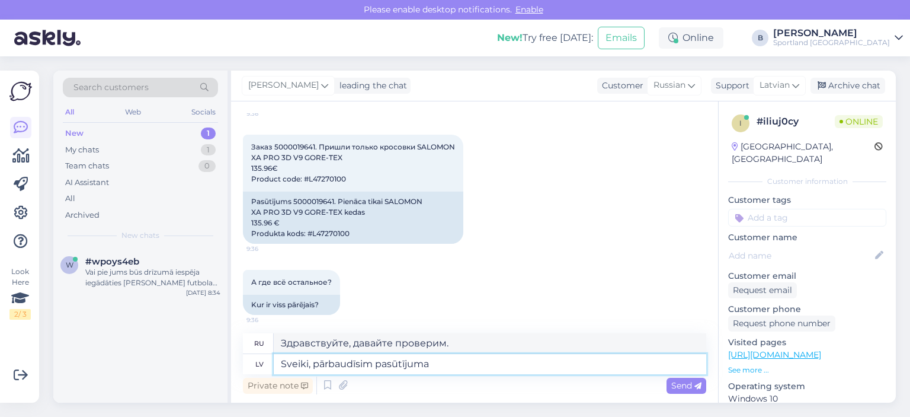
type textarea "Sveiki, pārbaudīsim pasūtījuma s"
type textarea "Здравствуйте, давайте проверим заказ."
type textarea "Sveiki, pārbaudīsim pasūtījuma statusu."
type textarea "Здравствуйте, давайте проверим статус заказа."
type textarea "Sveiki, pārbaudīsim pasūtījuma statusu."
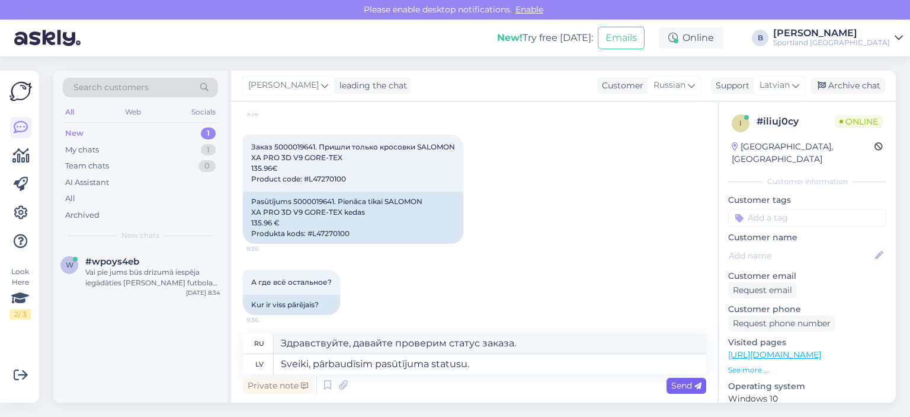
click at [695, 380] on span "Send" at bounding box center [686, 385] width 30 height 11
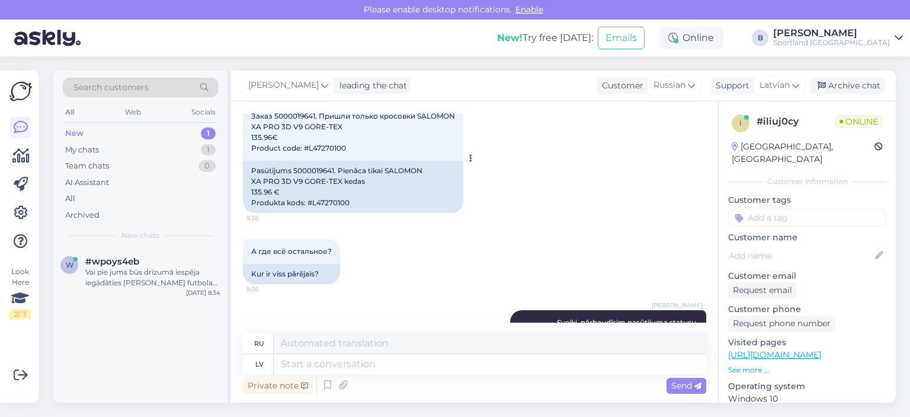
scroll to position [129, 0]
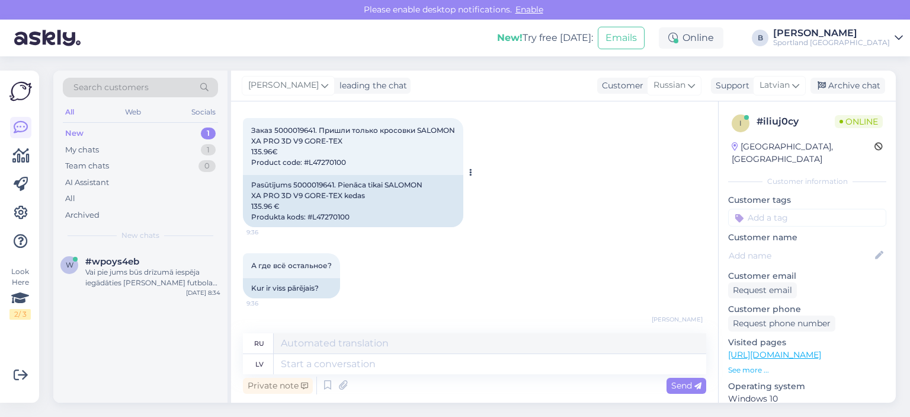
click at [312, 180] on div "Pasūtījums 5000019641. Pienāca tikai SALOMON XA PRO 3D V9 GORE-TEX kedas 135.96…" at bounding box center [353, 201] width 220 height 52
copy div "5000019641"
click at [335, 217] on div "Pasūtījums 5000019641. Pienāca tikai SALOMON XA PRO 3D V9 GORE-TEX kedas 135.96…" at bounding box center [353, 201] width 220 height 52
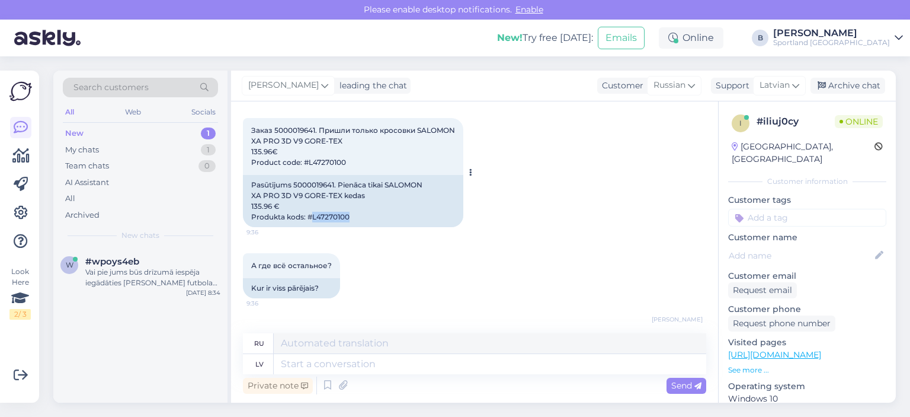
copy div "L47270100"
click at [352, 371] on textarea at bounding box center [490, 364] width 432 height 20
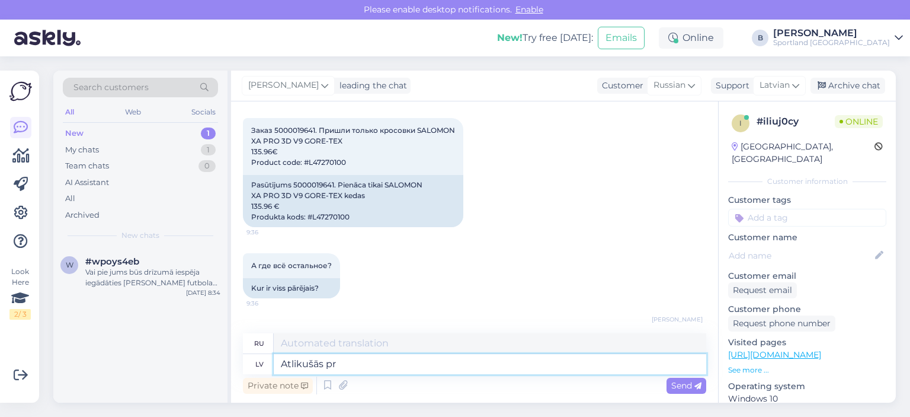
type textarea "Atlikušās pre"
type textarea "Оставшийся"
type textarea "Atlikušās preces J"
type textarea "Оставшиеся товары"
type textarea "Atlikušās preces Jums tie"
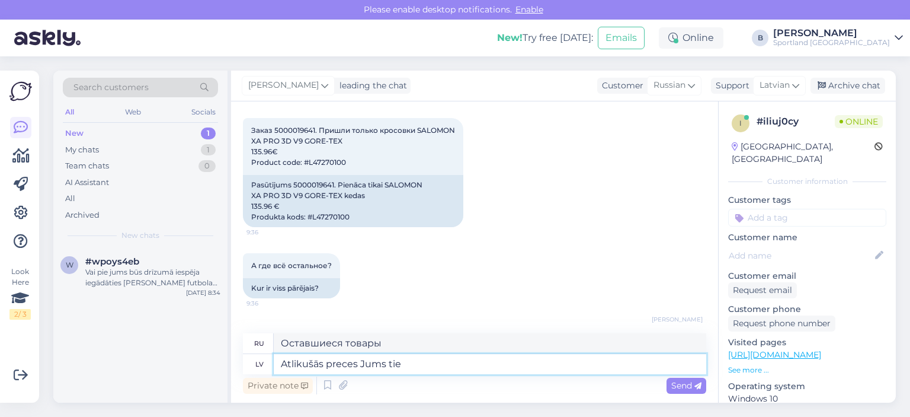
type textarea "Оставшиеся товары для вас"
type textarea "Atlikušās preces Jums tiek no"
type textarea "Оставшийся товар доставляется [PERSON_NAME]."
type textarea "Atlikušās preces Jums tiek nosūtītas ci"
type textarea "Оставшиеся товары отправляются вам."
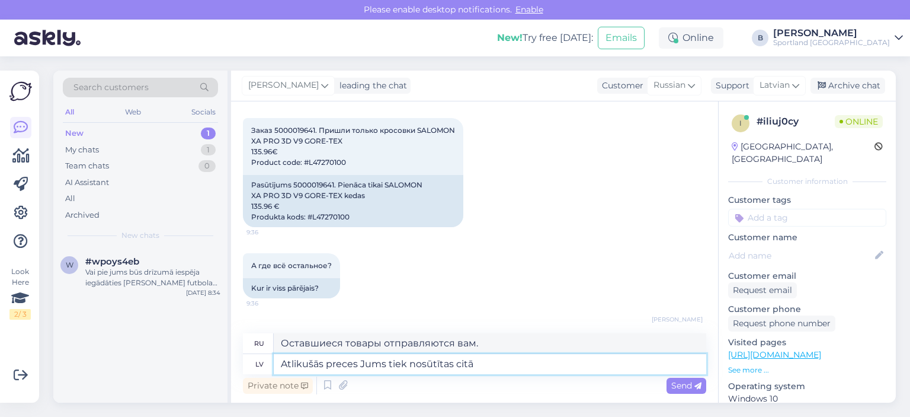
type textarea "Atlikušās preces Jums tiek nosūtītas citā s"
type textarea "Оставшийся товар будет отправлен вам другим"
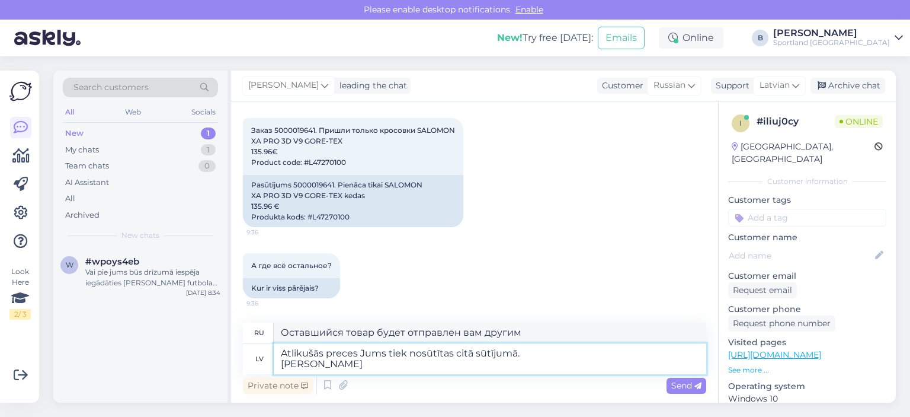
type textarea "Atlikušās preces Jums tiek nosūtītas citā sūtījumā. Šis b"
type textarea "Оставшиеся товары будут отправлены вам другой партией. Это"
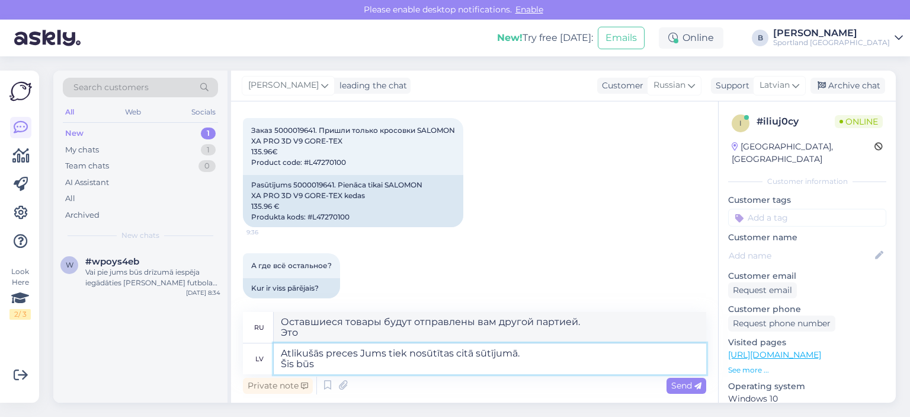
type textarea "Atlikušās preces Jums tiek nosūtītas citā sūtījumā. Šis būs D"
type textarea "Оставшиеся товары будут отправлены вам в другой партии. Это будет"
type textarea "Atlikušās preces Jums tiek nosūtītas citā sūtījumā. Šis būs DPD izs"
type textarea "Оставшиеся товары будут отправлены вам другой партией. Это будет DPD."
type textarea "Atlikušās preces Jums tiek nosūtītas citā sūtījumā. Šis būs DPD izsekošanas nu"
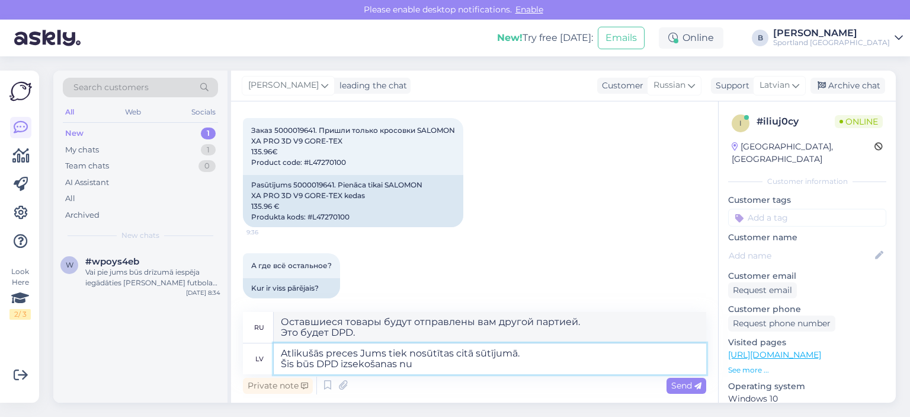
type textarea "Оставшиеся товары будут отправлены вам другой партией. Это будет отслеживание D…"
type textarea "Atlikušās preces Jums tiek nosūtītas citā sūtījumā. Šis būs DPD izsekošanas num…"
type textarea "Оставшиеся товары будут отправлены вам другой партией. Это будет номер отслежив…"
paste textarea "05757995523450"
type textarea "Atlikušās preces Jums tiek nosūtītas citā sūtījumā. Šis būs DPD izsekošanas num…"
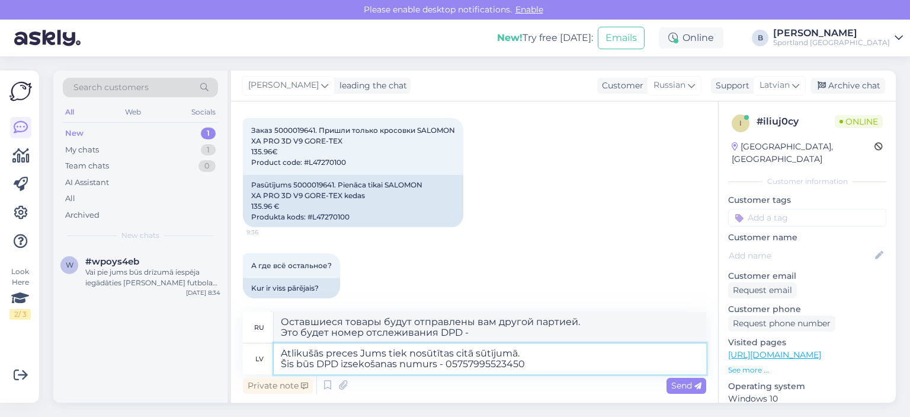
type textarea "Оставшиеся товары будут отправлены вам другой партией. Это будет номер отслежив…"
type textarea "Atlikušās preces Jums tiek nosūtītas citā sūtījumā. Šis būs DPD izsekošanas num…"
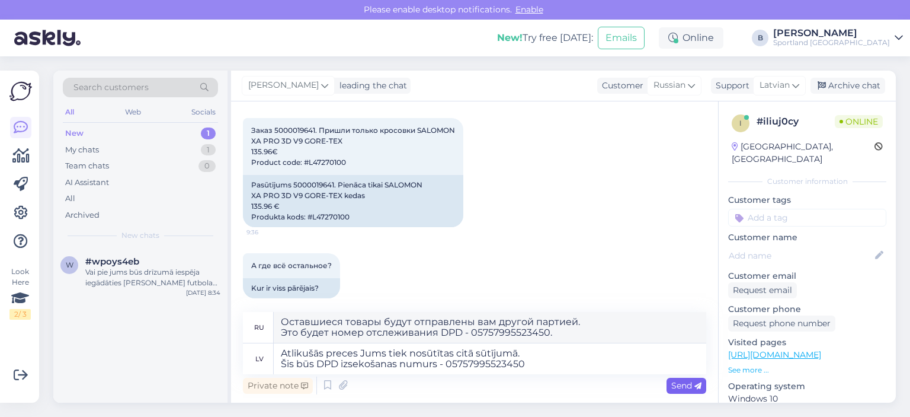
click at [677, 381] on span "Send" at bounding box center [686, 385] width 30 height 11
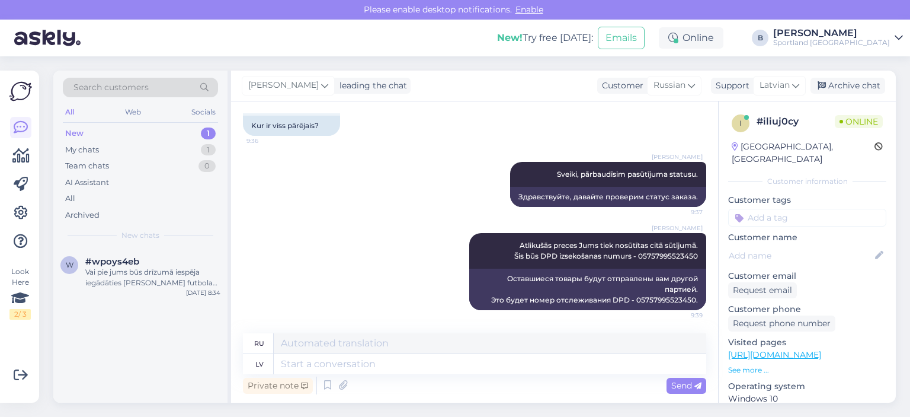
scroll to position [291, 0]
click at [844, 84] on div "Archive chat" at bounding box center [847, 86] width 75 height 16
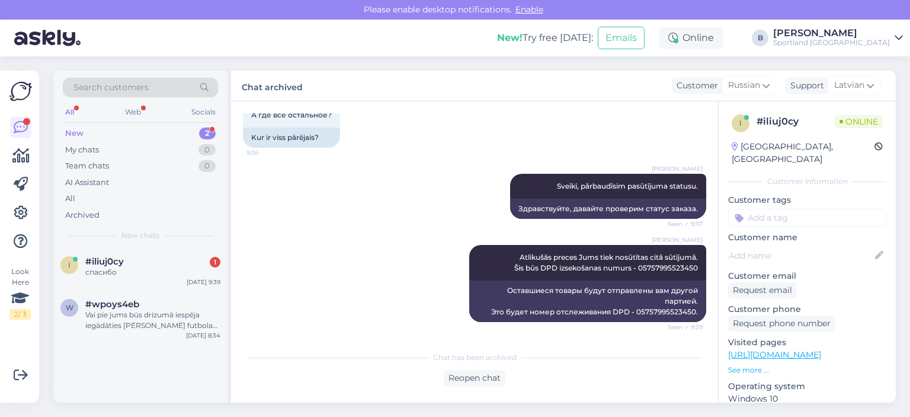
scroll to position [331, 0]
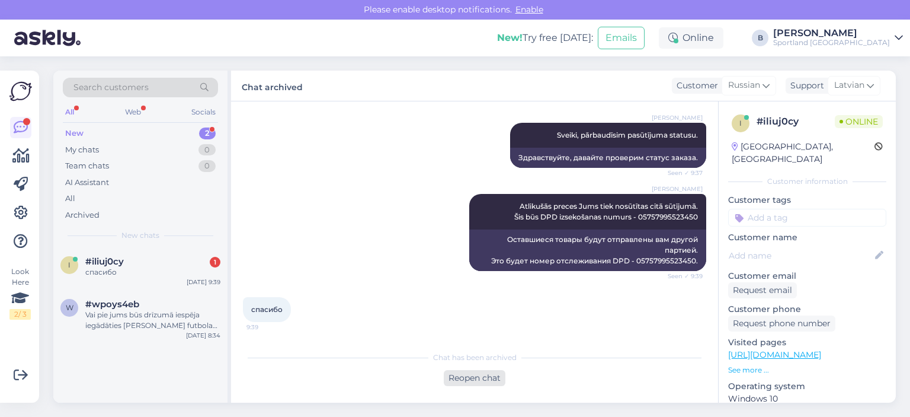
click at [474, 379] on div "Reopen chat" at bounding box center [475, 378] width 62 height 16
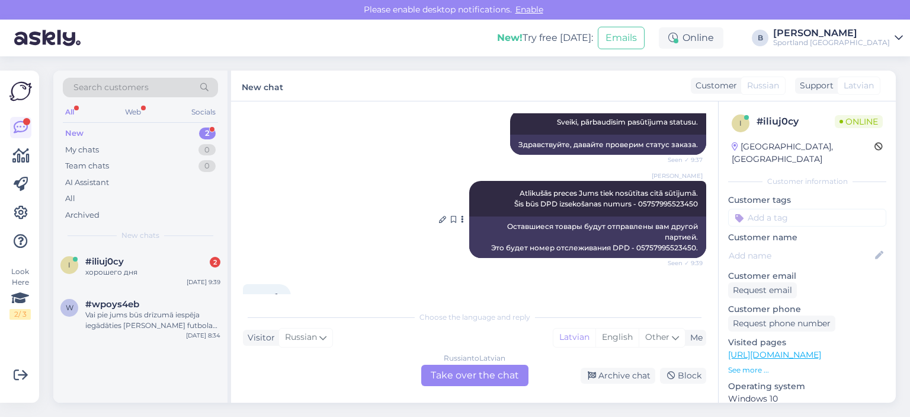
scroll to position [422, 0]
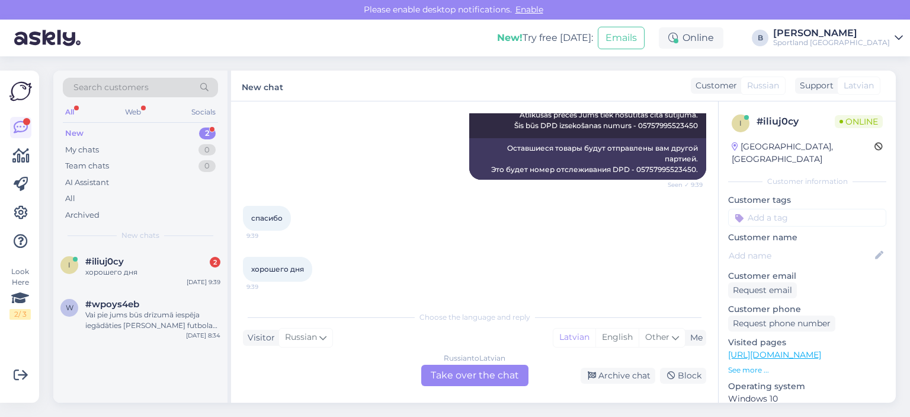
click at [489, 376] on div "Russian to Latvian Take over the chat" at bounding box center [474, 374] width 107 height 21
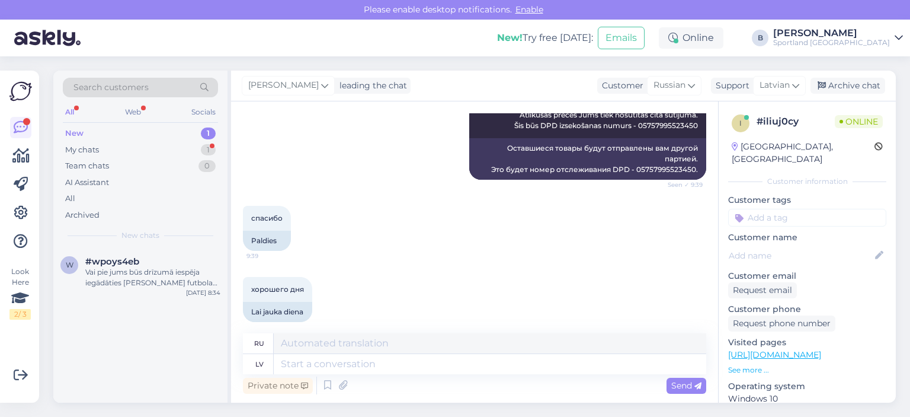
click at [489, 376] on div "Private note Send" at bounding box center [474, 385] width 463 height 23
click at [493, 369] on textarea at bounding box center [490, 364] width 432 height 20
type textarea "Jums a"
type textarea "Для тебя"
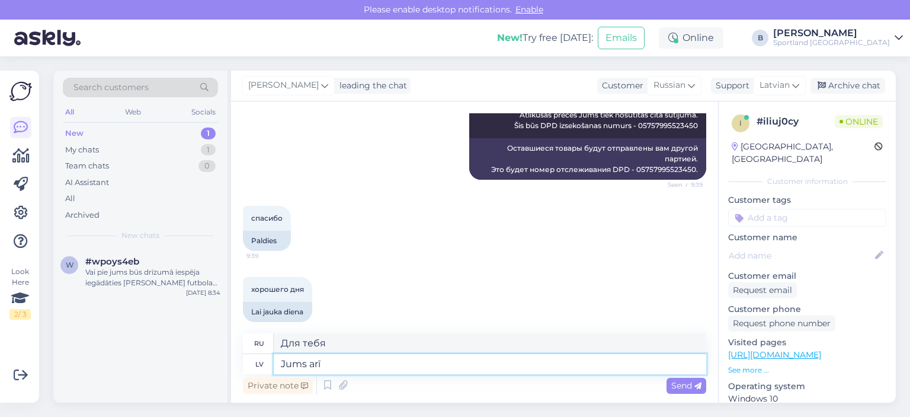
type textarea "Jums arī"
type textarea "Ты тоже"
type textarea "Jums arī jauku dien"
type textarea "Ты тоже, молодец."
type textarea "Jums arī jauku dienu! :"
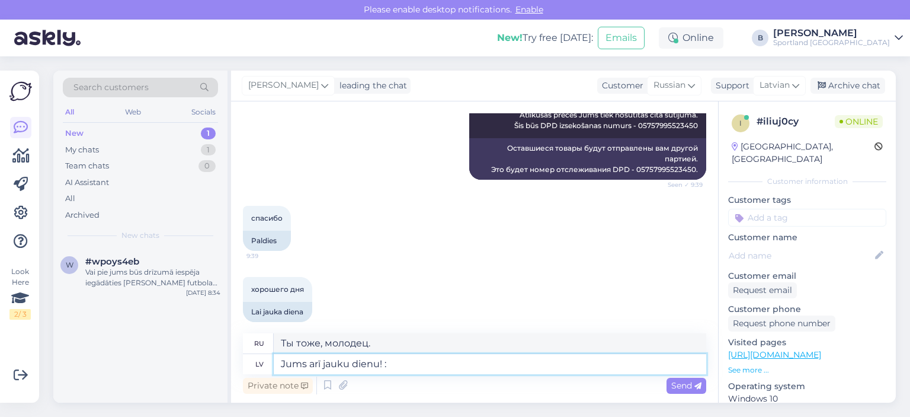
type textarea "Хорошего вам дня!"
type textarea "Jums arī jauku dienu! :)"
type textarea "Хорошего вам дня! :)"
type textarea "Jums arī jauku dienu! :)"
click at [692, 386] on span "Send" at bounding box center [686, 385] width 30 height 11
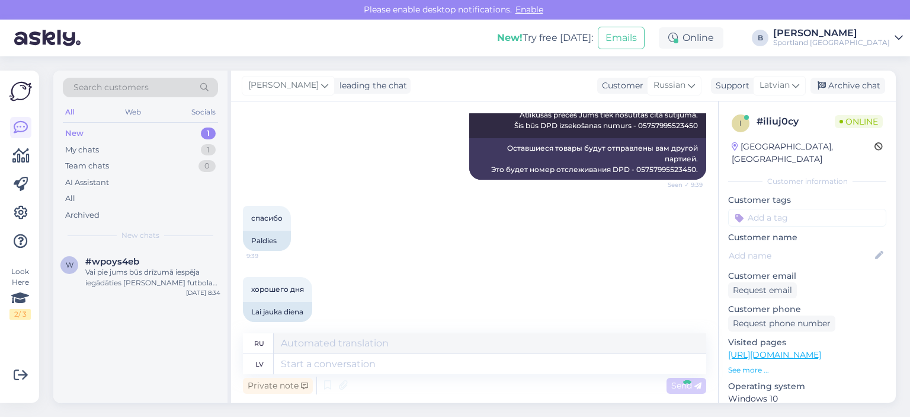
scroll to position [505, 0]
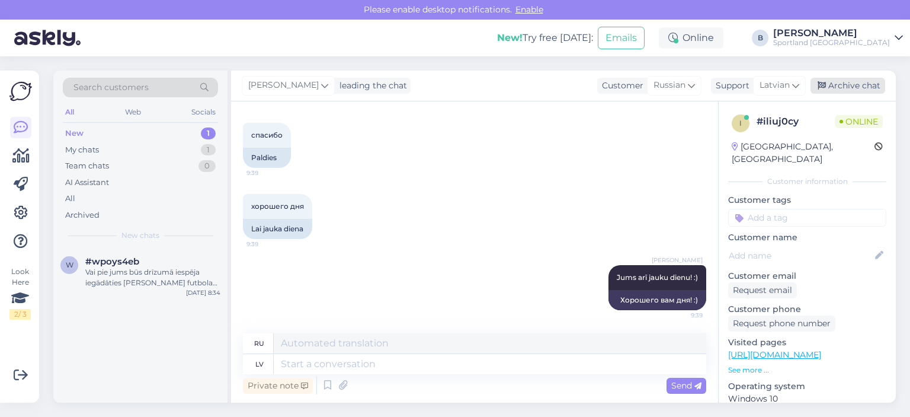
click at [841, 86] on div "Archive chat" at bounding box center [847, 86] width 75 height 16
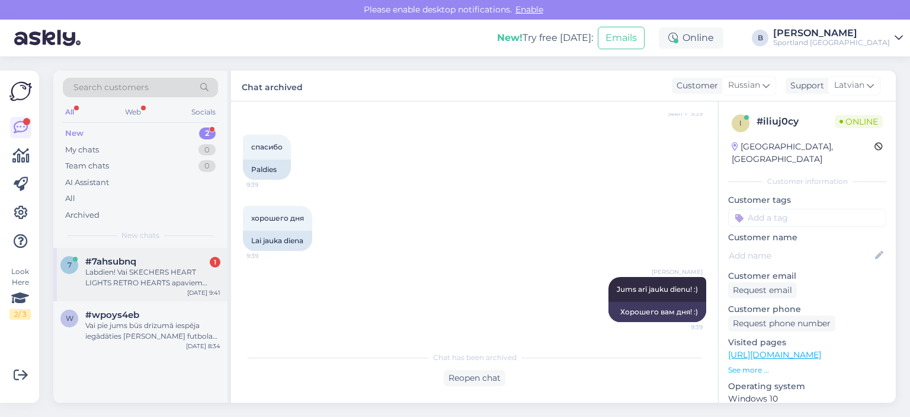
click at [129, 268] on div "Labdien! Vai SKECHERS HEART LIGHTS RETRO HEARTS apaviem ārpuse ir auduma vai ūd…" at bounding box center [152, 277] width 135 height 21
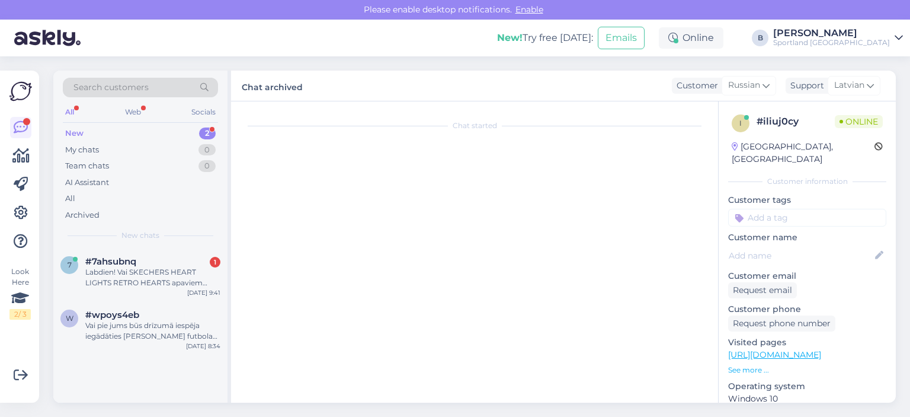
scroll to position [0, 0]
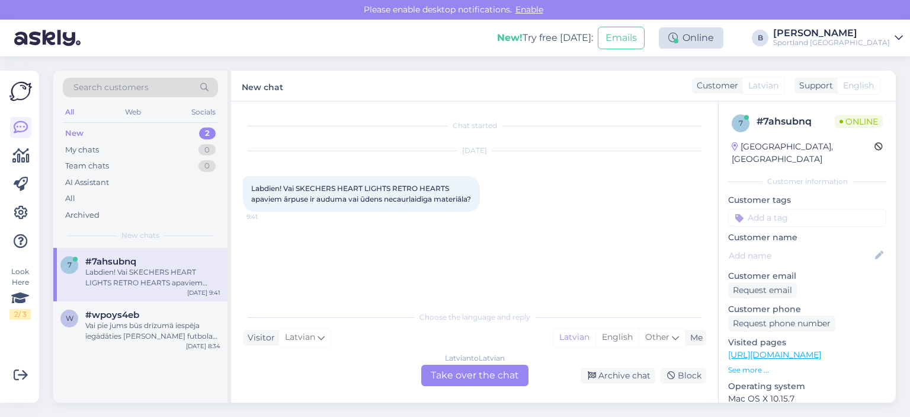
click at [723, 43] on div "Online" at bounding box center [691, 37] width 65 height 21
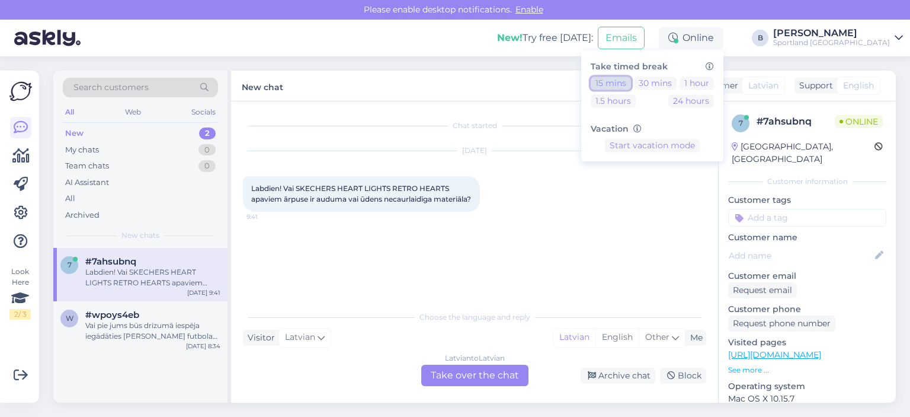
click at [631, 85] on button "15 mins" at bounding box center [611, 82] width 40 height 13
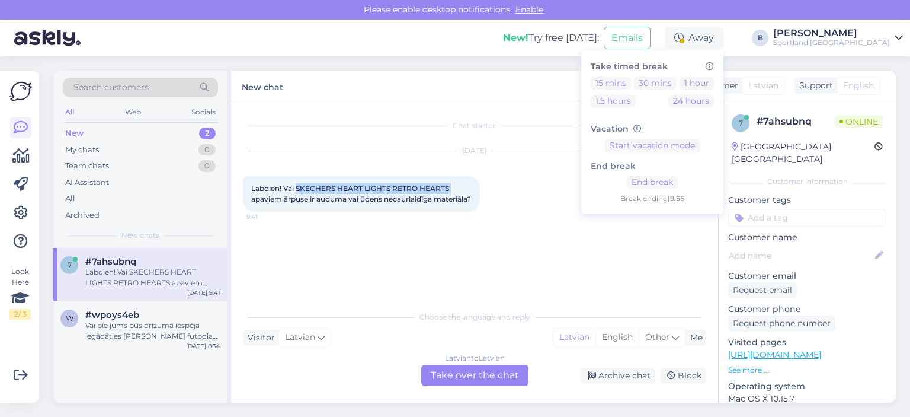
drag, startPoint x: 456, startPoint y: 188, endPoint x: 297, endPoint y: 187, distance: 158.2
click at [297, 187] on div "Labdien! Vai SKECHERS HEART LIGHTS RETRO HEARTS apaviem ārpuse ir auduma vai ūd…" at bounding box center [361, 194] width 237 height 36
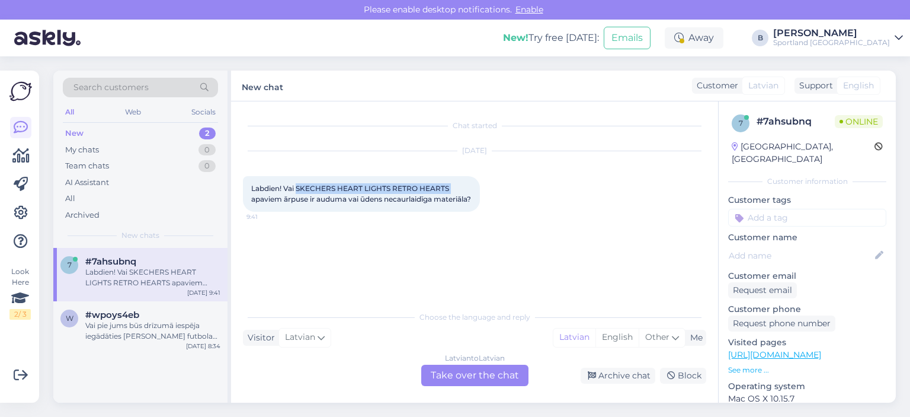
copy span "SKECHERS HEART LIGHTS RETRO HEARTS"
click at [515, 369] on div "Latvian to Latvian Take over the chat" at bounding box center [474, 374] width 107 height 21
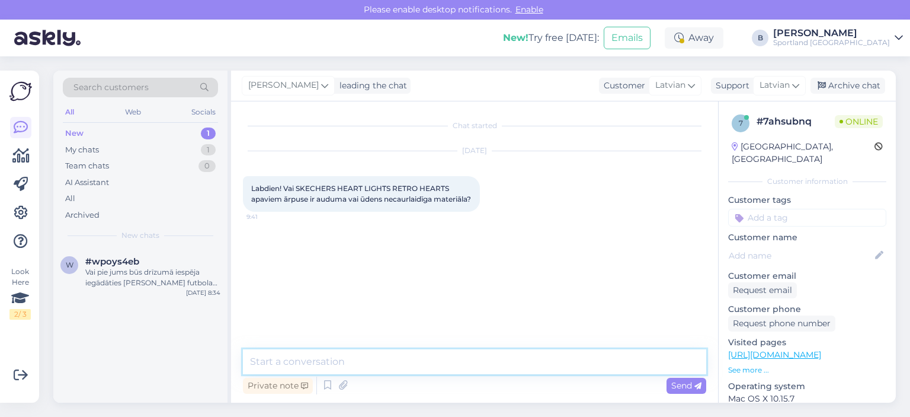
click at [509, 369] on textarea at bounding box center [474, 361] width 463 height 25
type textarea "Sveiki, šiem apaviem būs auduma ārpuse."
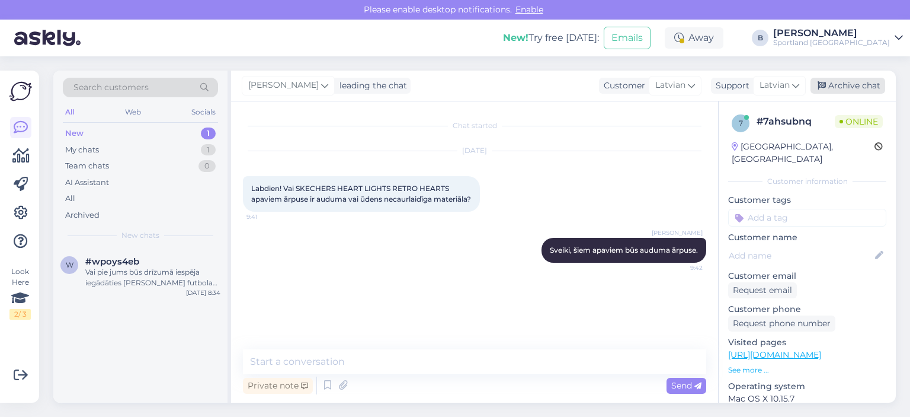
click at [832, 81] on div "Archive chat" at bounding box center [847, 86] width 75 height 16
